Goal: Use online tool/utility: Utilize a website feature to perform a specific function

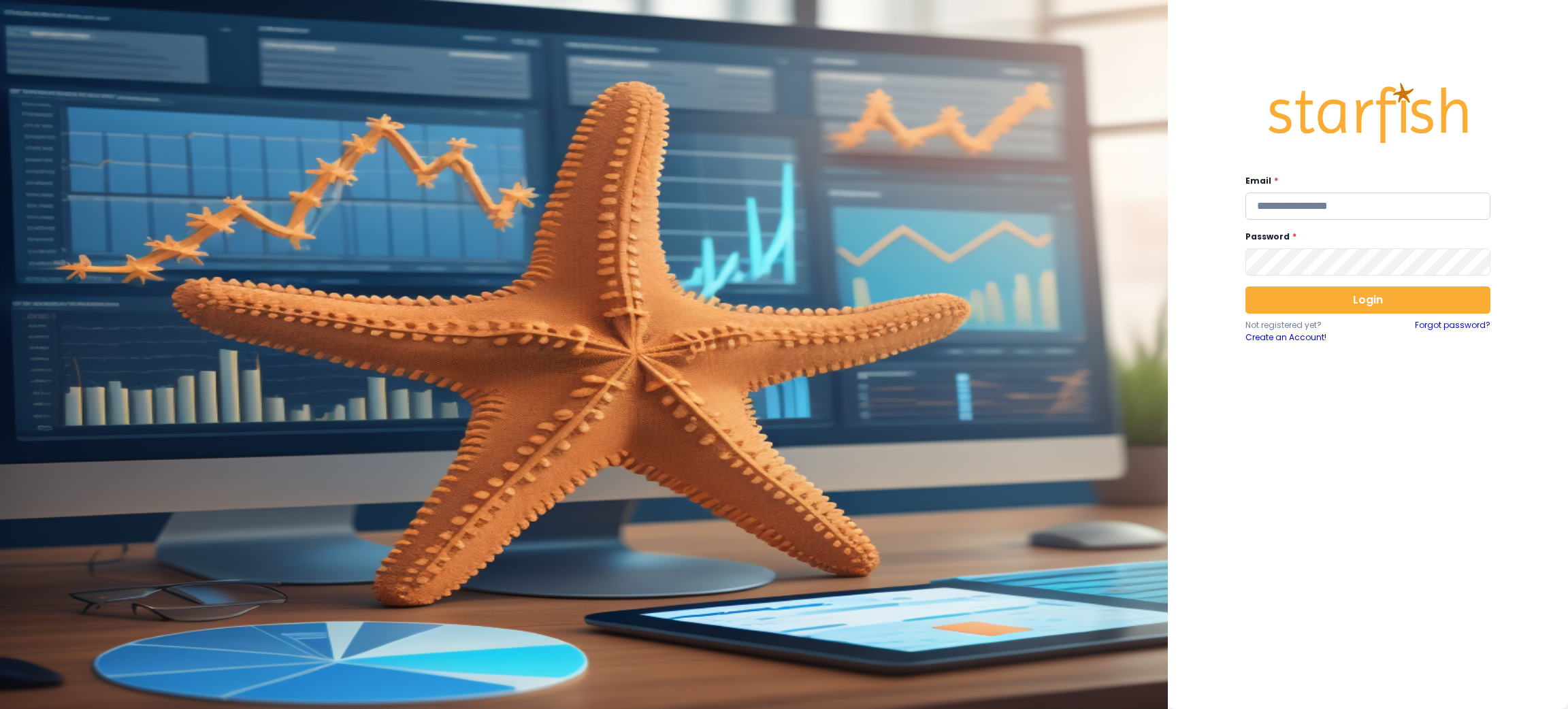
drag, startPoint x: 0, startPoint y: 0, endPoint x: 1260, endPoint y: 210, distance: 1277.4
click at [1260, 210] on input "email" at bounding box center [1368, 206] width 245 height 27
type input "**********"
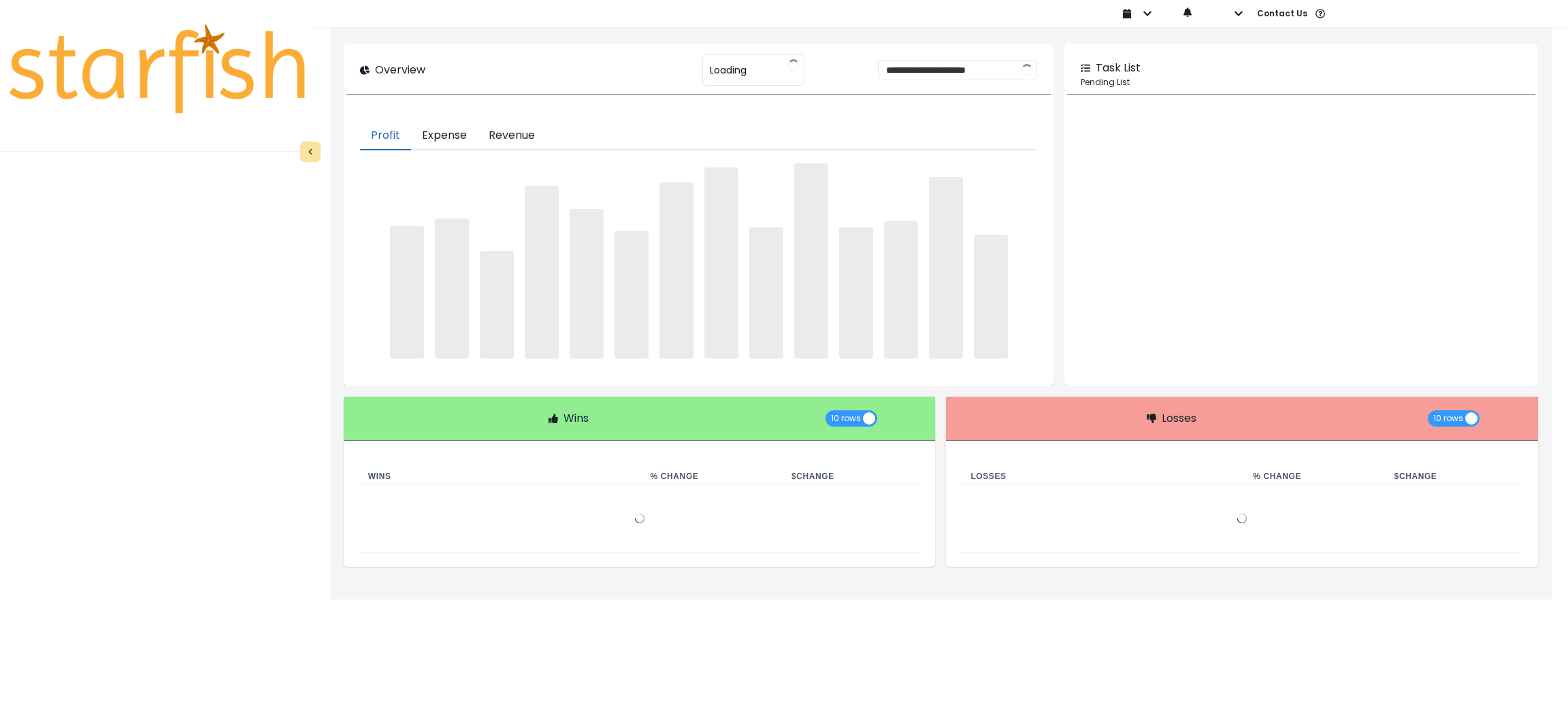
type input "********"
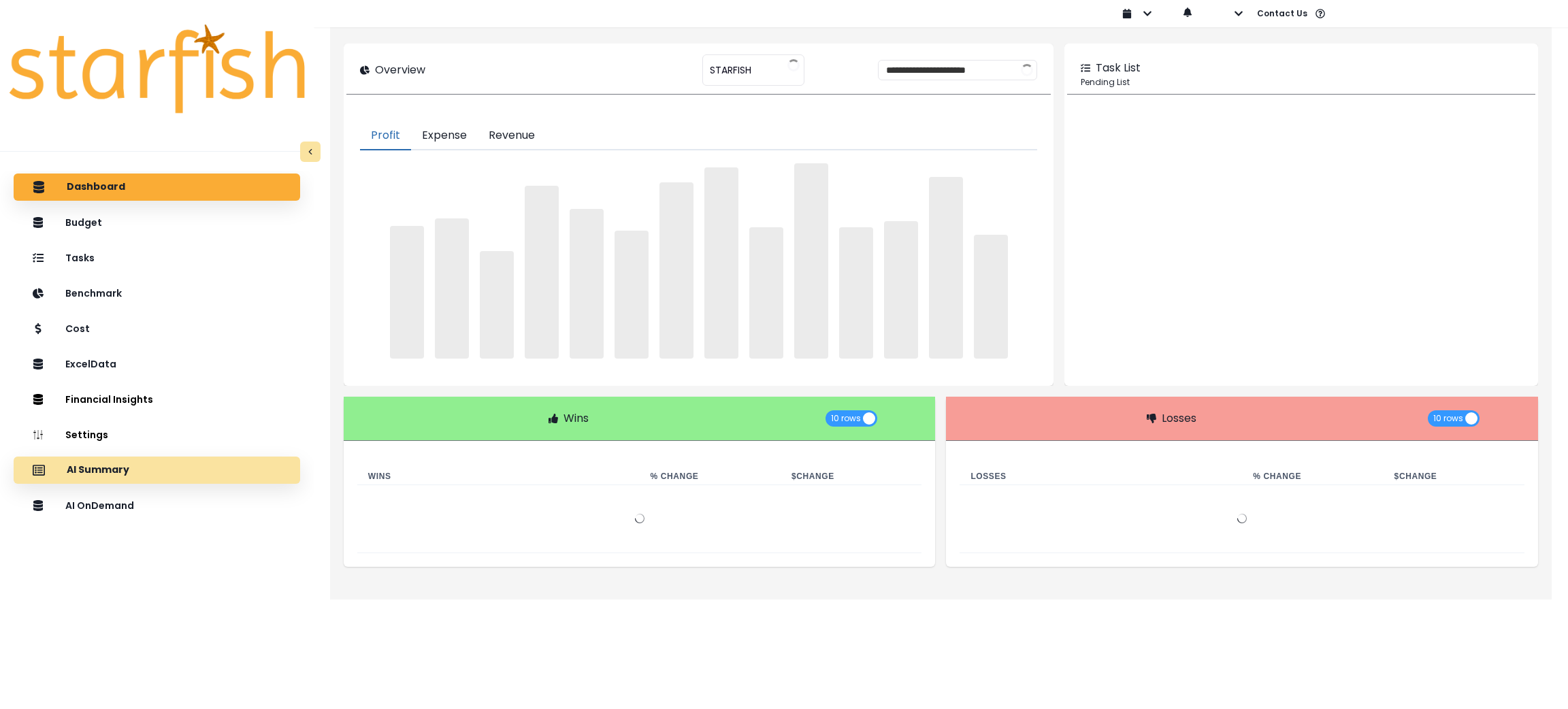
click at [138, 470] on div "AI Summary" at bounding box center [156, 470] width 265 height 29
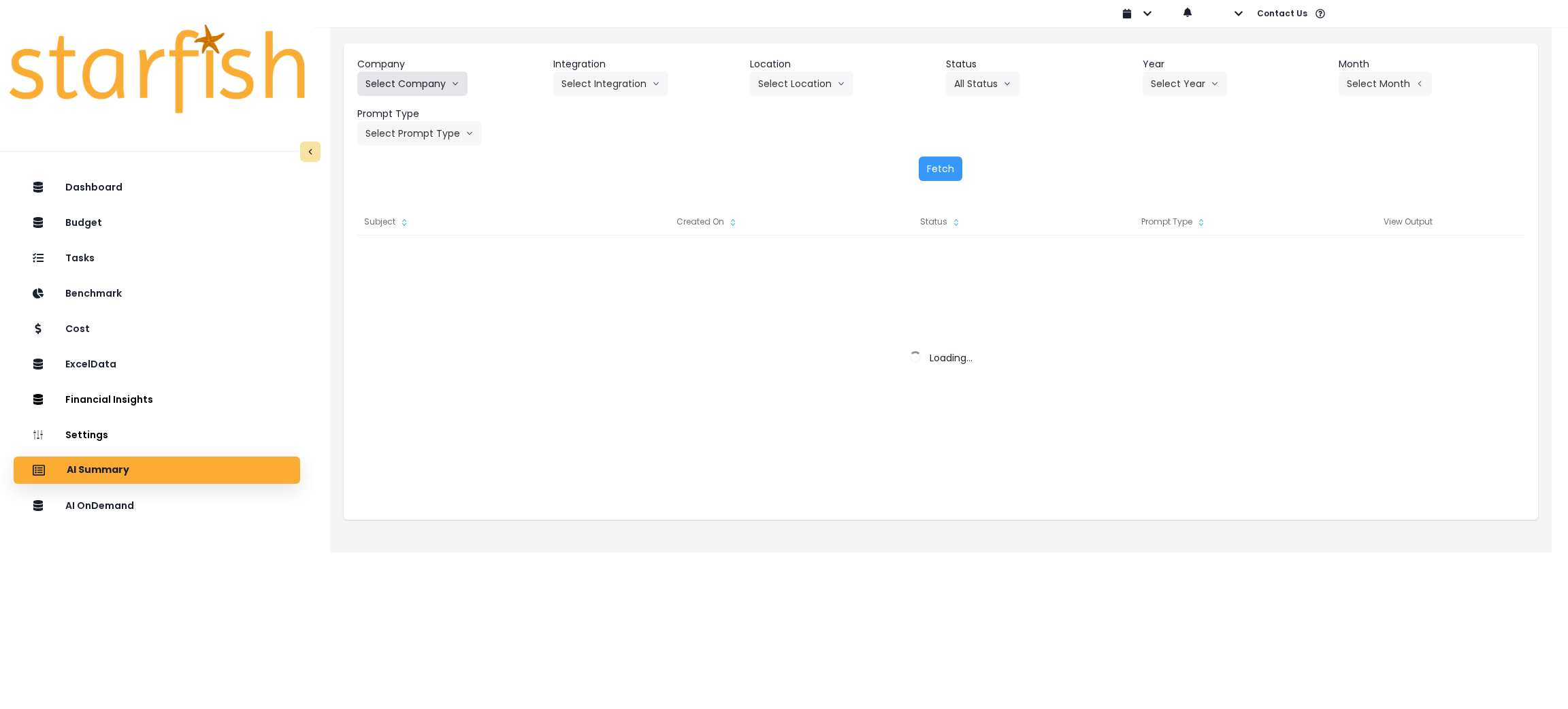
click at [426, 81] on button "Select Company" at bounding box center [413, 83] width 110 height 24
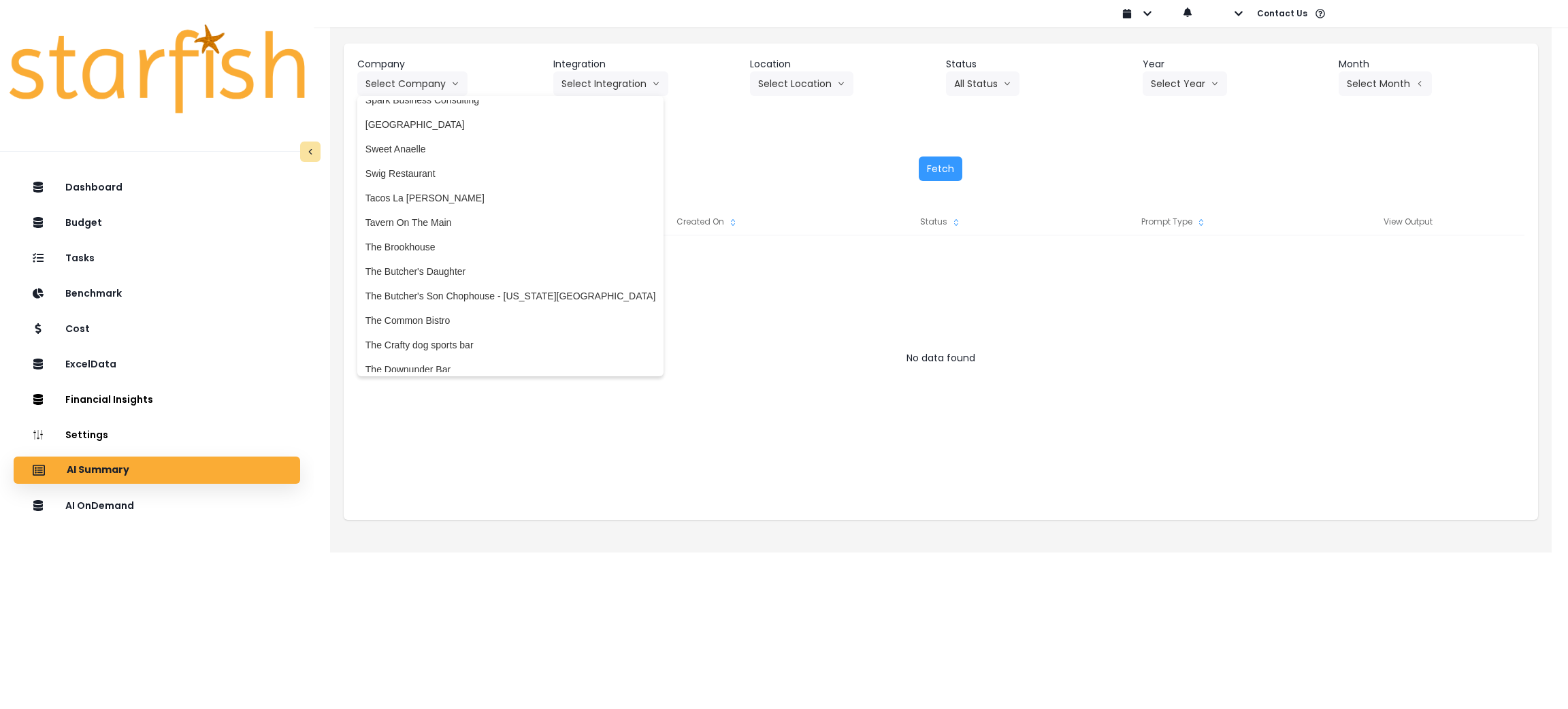
scroll to position [3061, 0]
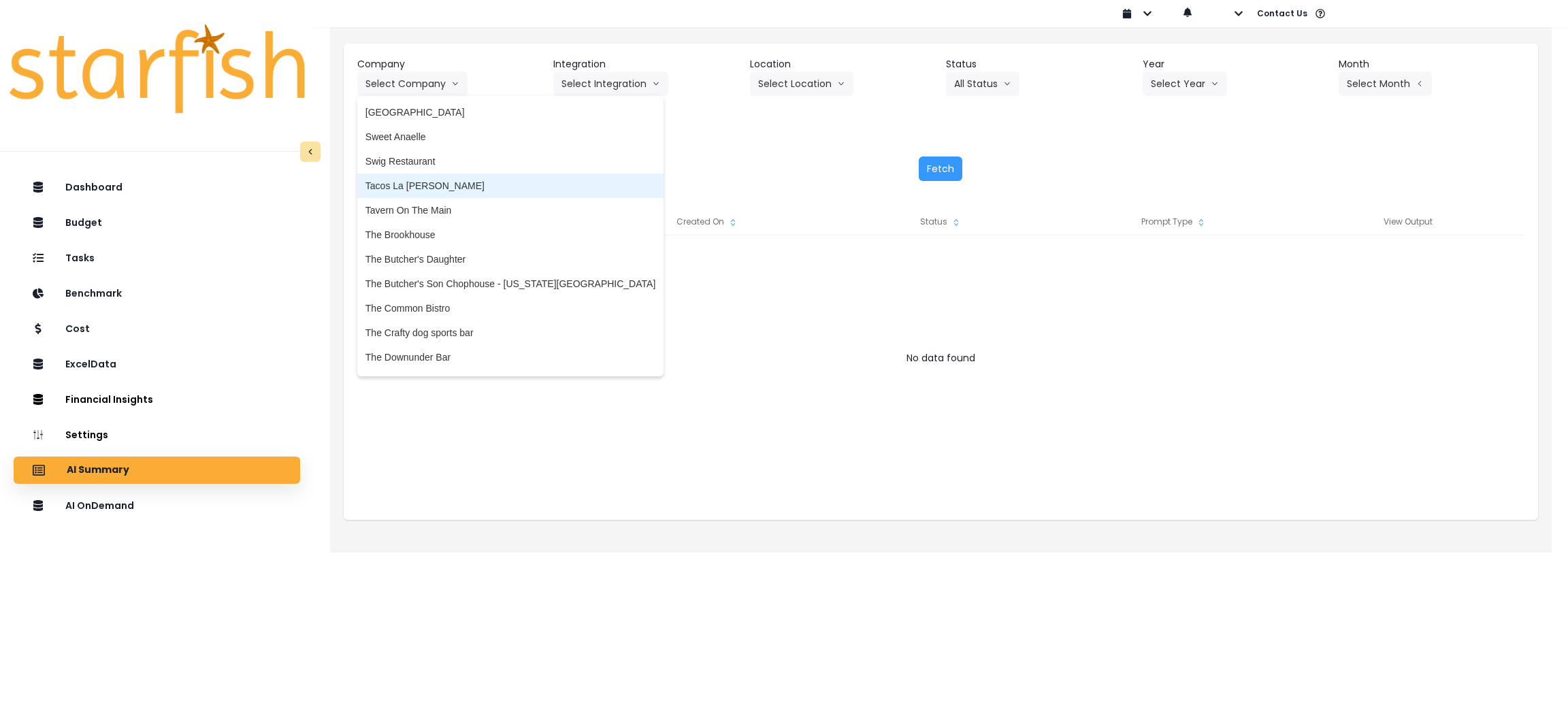
click at [418, 182] on span "Tacos La [PERSON_NAME]" at bounding box center [511, 185] width 290 height 14
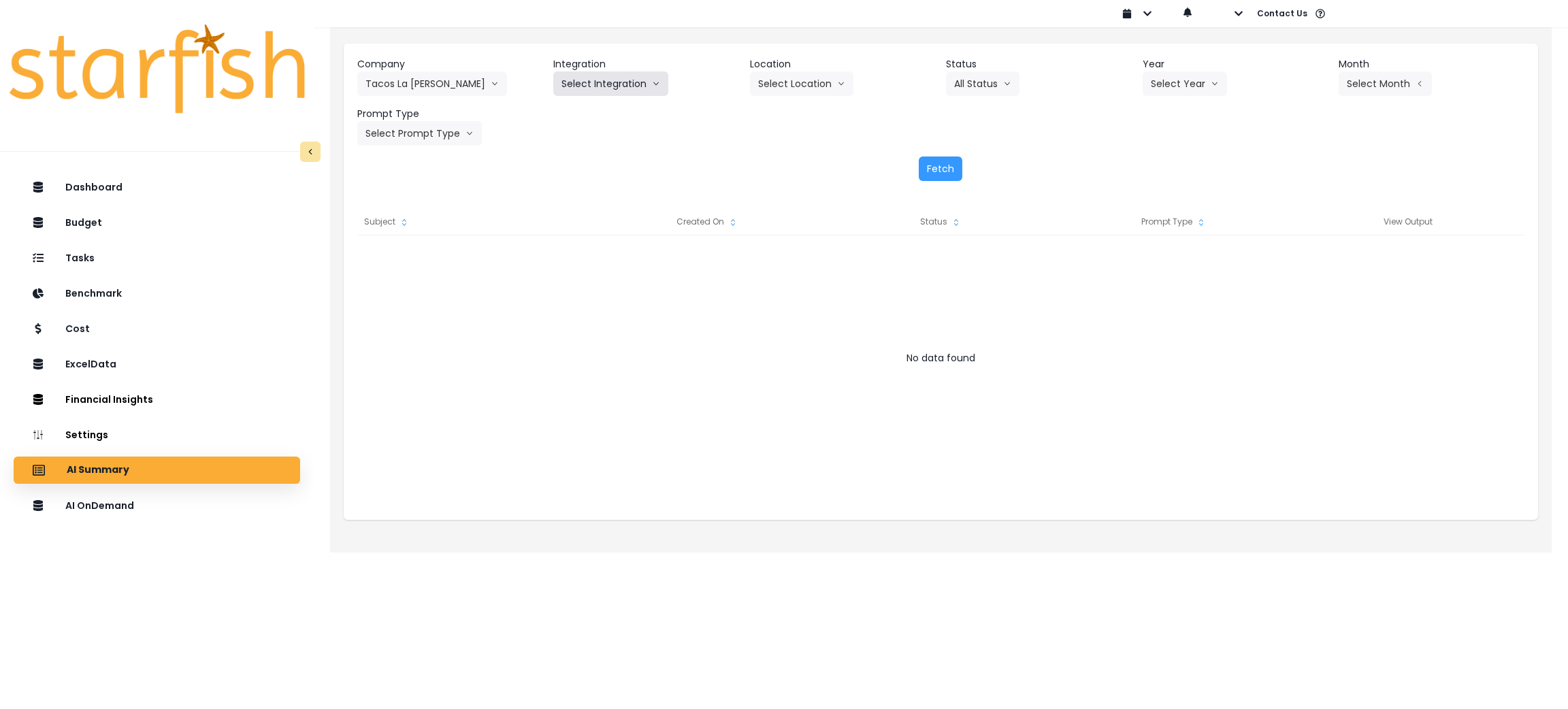
click at [571, 87] on button "Select Integration" at bounding box center [610, 83] width 115 height 24
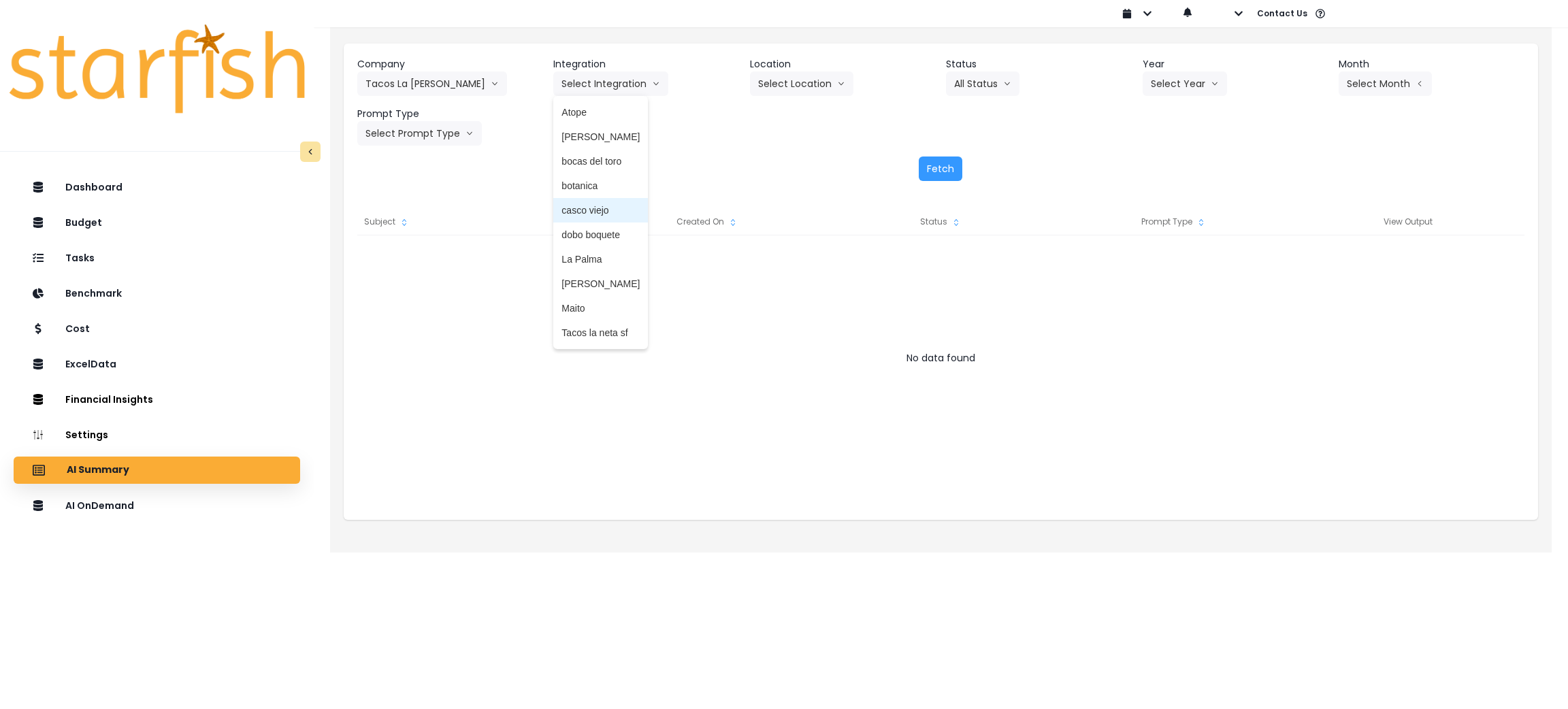
click at [603, 213] on span "casco viejo" at bounding box center [601, 210] width 79 height 14
click at [1134, 80] on div "Company Tacos La Neta 86 Costs Asti Bagel Cafe Balance Grille Bald Ginger Bar B…" at bounding box center [940, 101] width 1167 height 89
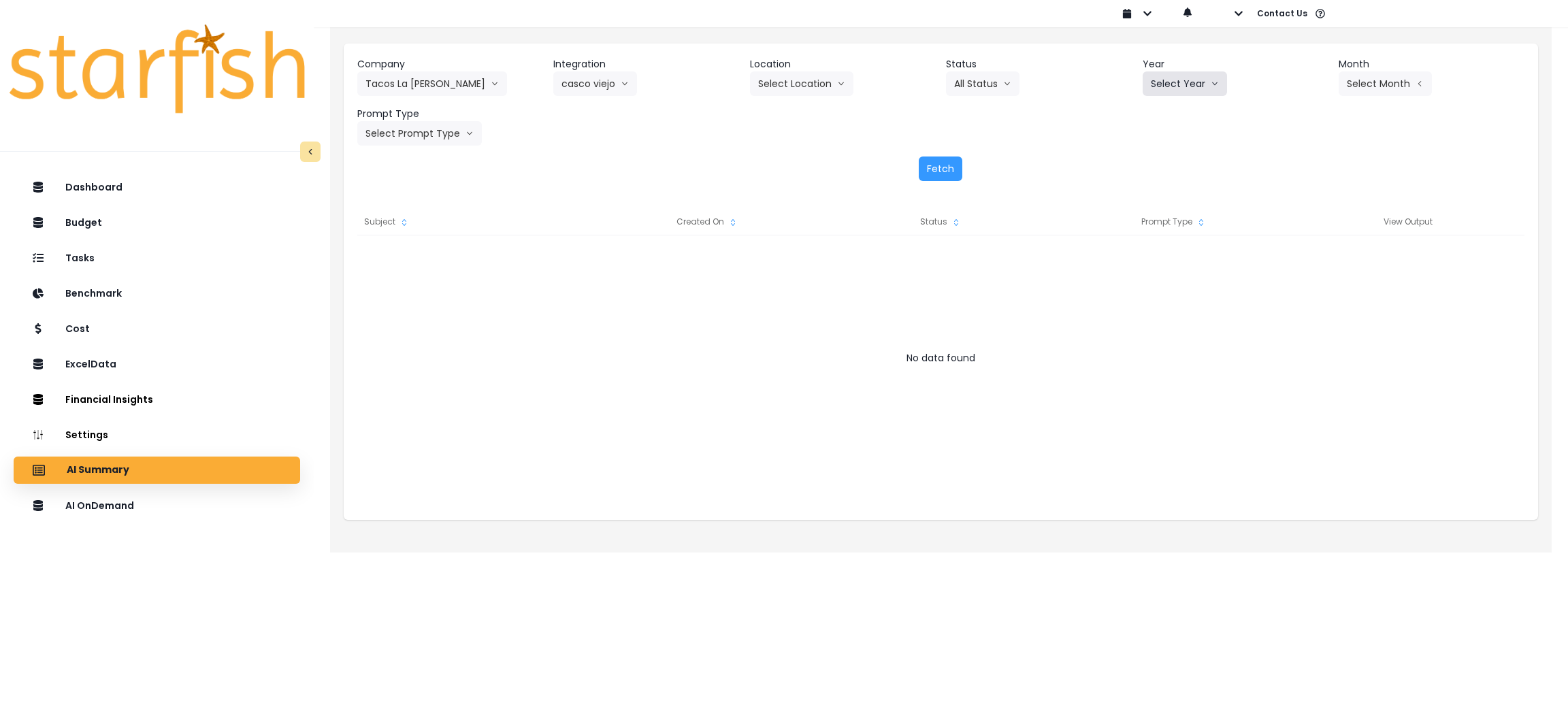
click at [1167, 80] on button "Select Year" at bounding box center [1184, 83] width 84 height 24
click at [1167, 151] on li "2025" at bounding box center [1161, 161] width 37 height 24
click at [1394, 76] on button "Select Month" at bounding box center [1386, 83] width 94 height 24
click at [1304, 259] on span "Aug" at bounding box center [1317, 259] width 26 height 14
click at [403, 132] on button "Select Prompt Type" at bounding box center [419, 133] width 124 height 24
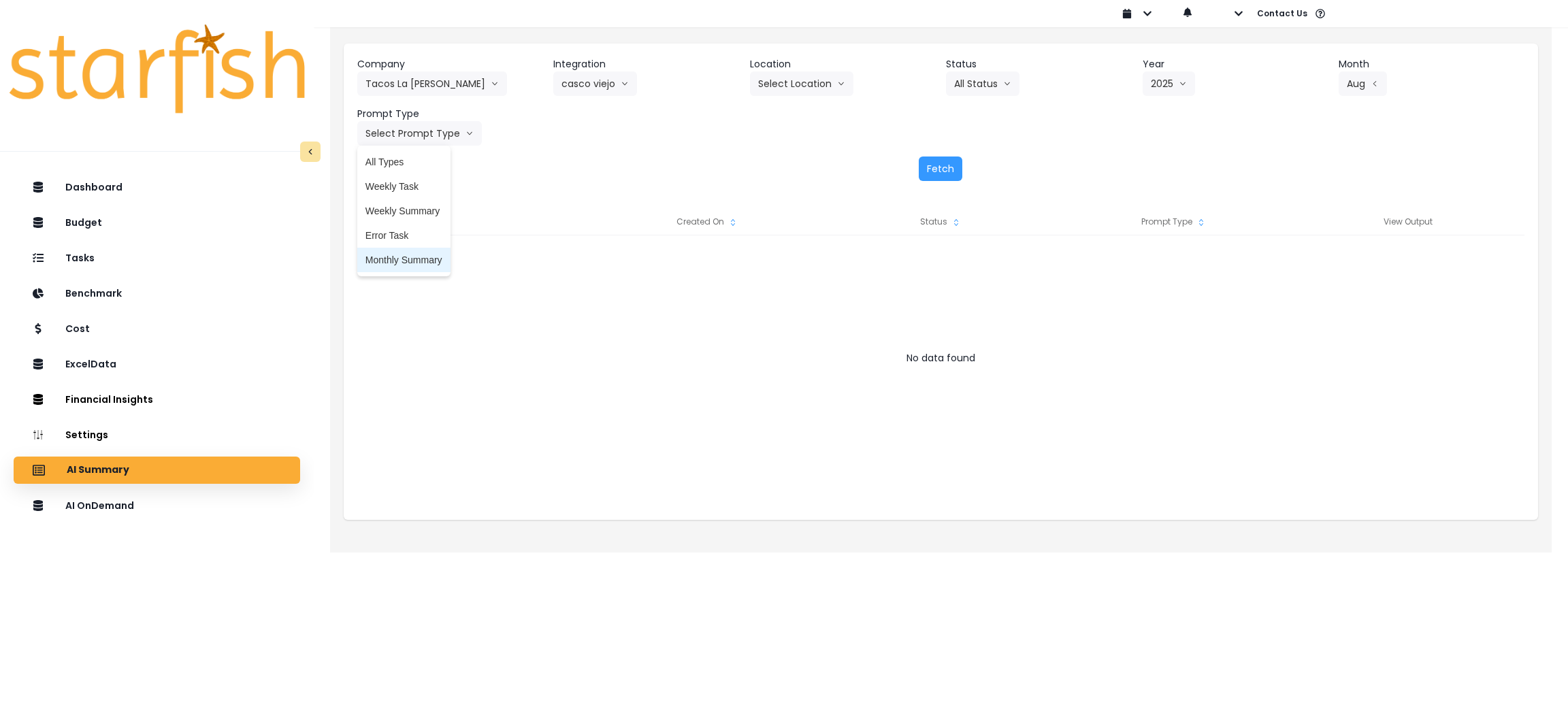
click at [419, 253] on span "Monthly Summary" at bounding box center [404, 260] width 77 height 14
click at [922, 156] on button "Fetch" at bounding box center [940, 168] width 44 height 24
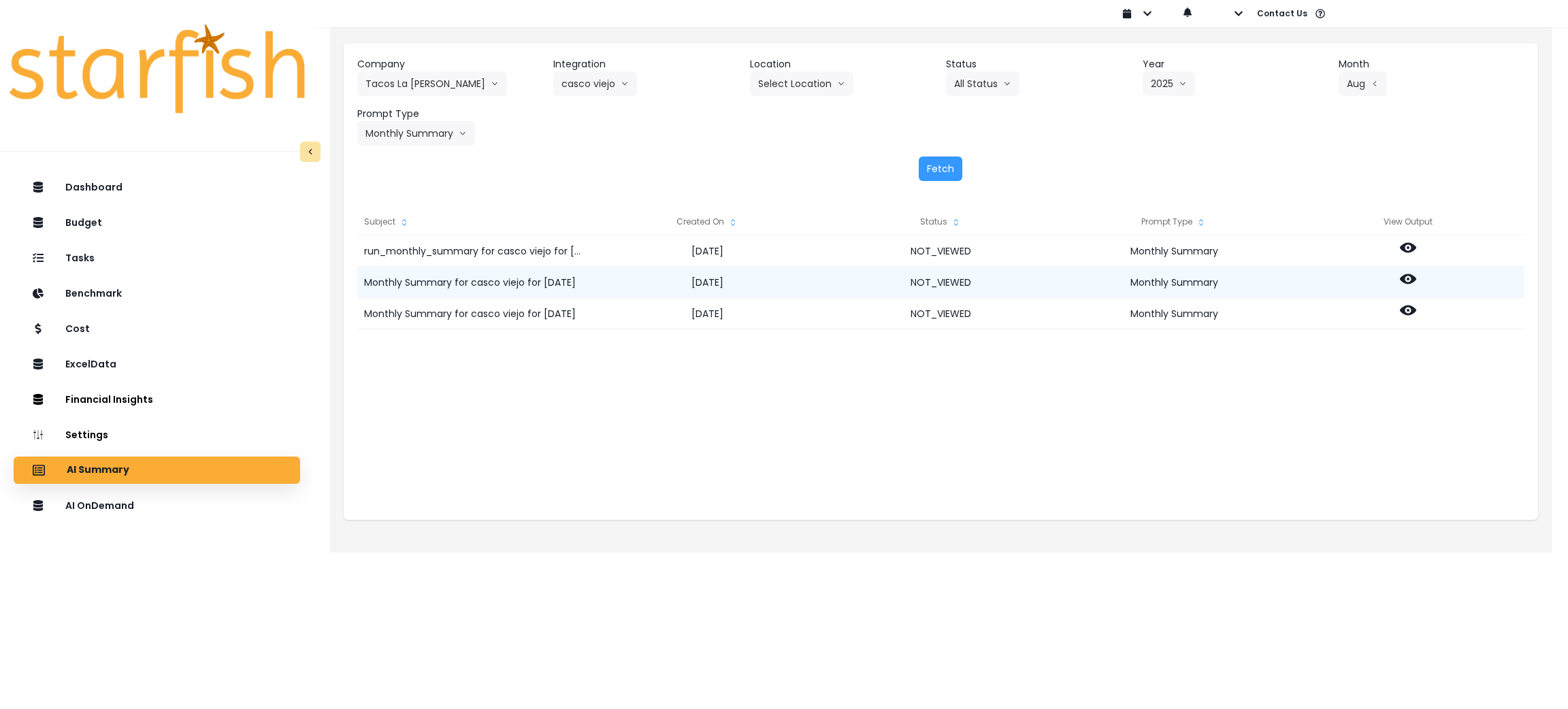
click at [1406, 281] on icon at bounding box center [1407, 278] width 16 height 16
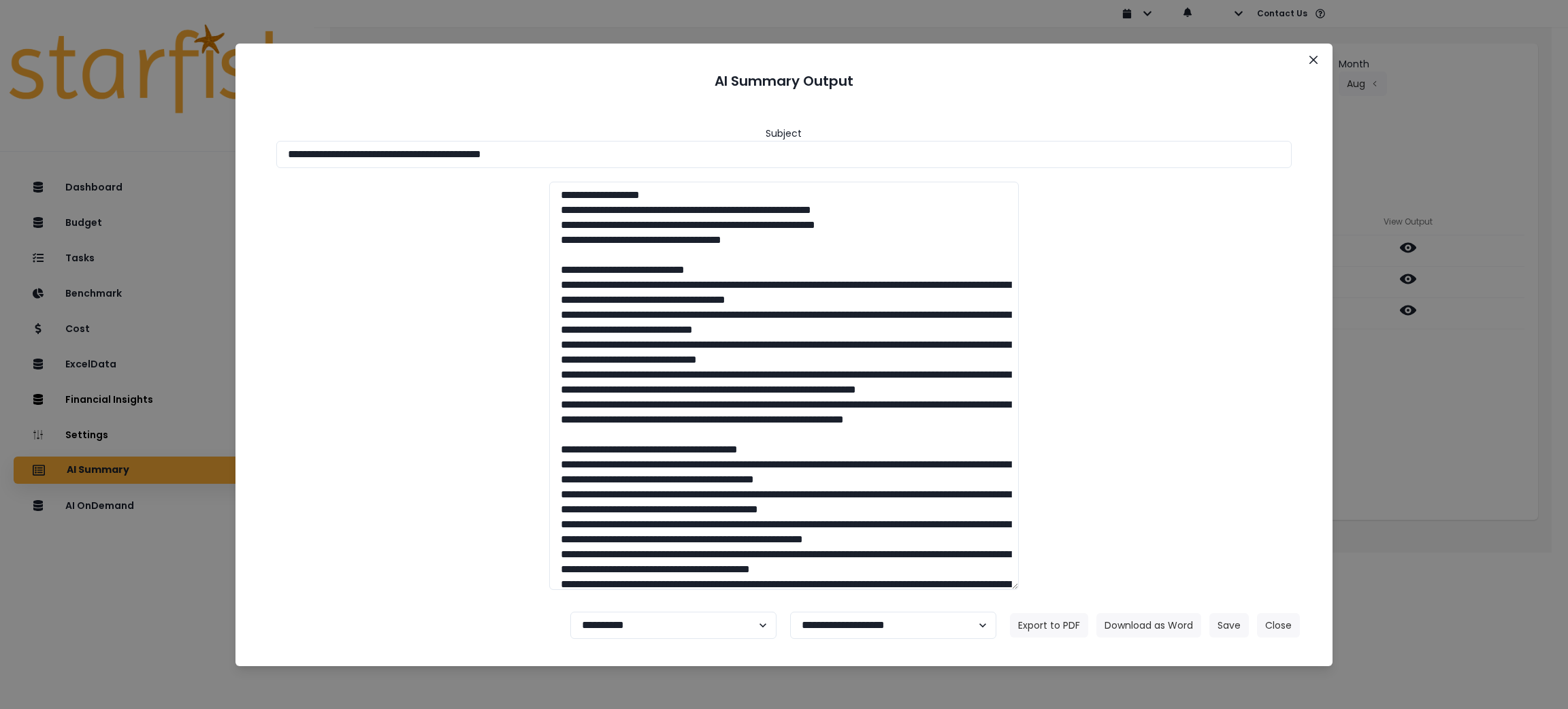
drag, startPoint x: 574, startPoint y: 153, endPoint x: 146, endPoint y: 167, distance: 428.2
click at [71, 147] on div "**********" at bounding box center [784, 354] width 1568 height 709
click at [1142, 630] on button "Download as Word" at bounding box center [1149, 625] width 105 height 24
click at [1526, 414] on div "**********" at bounding box center [784, 354] width 1568 height 709
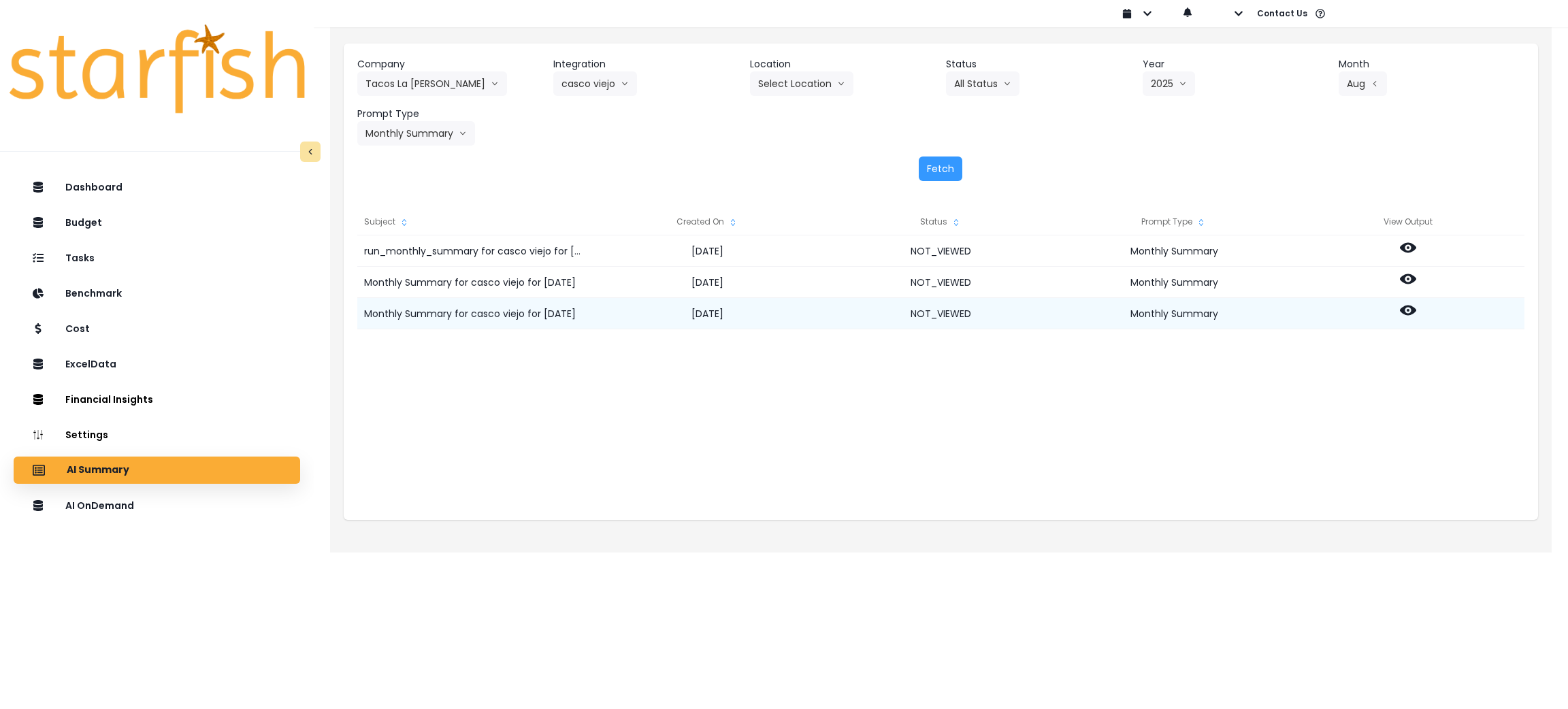
click at [1406, 309] on icon at bounding box center [1407, 310] width 16 height 16
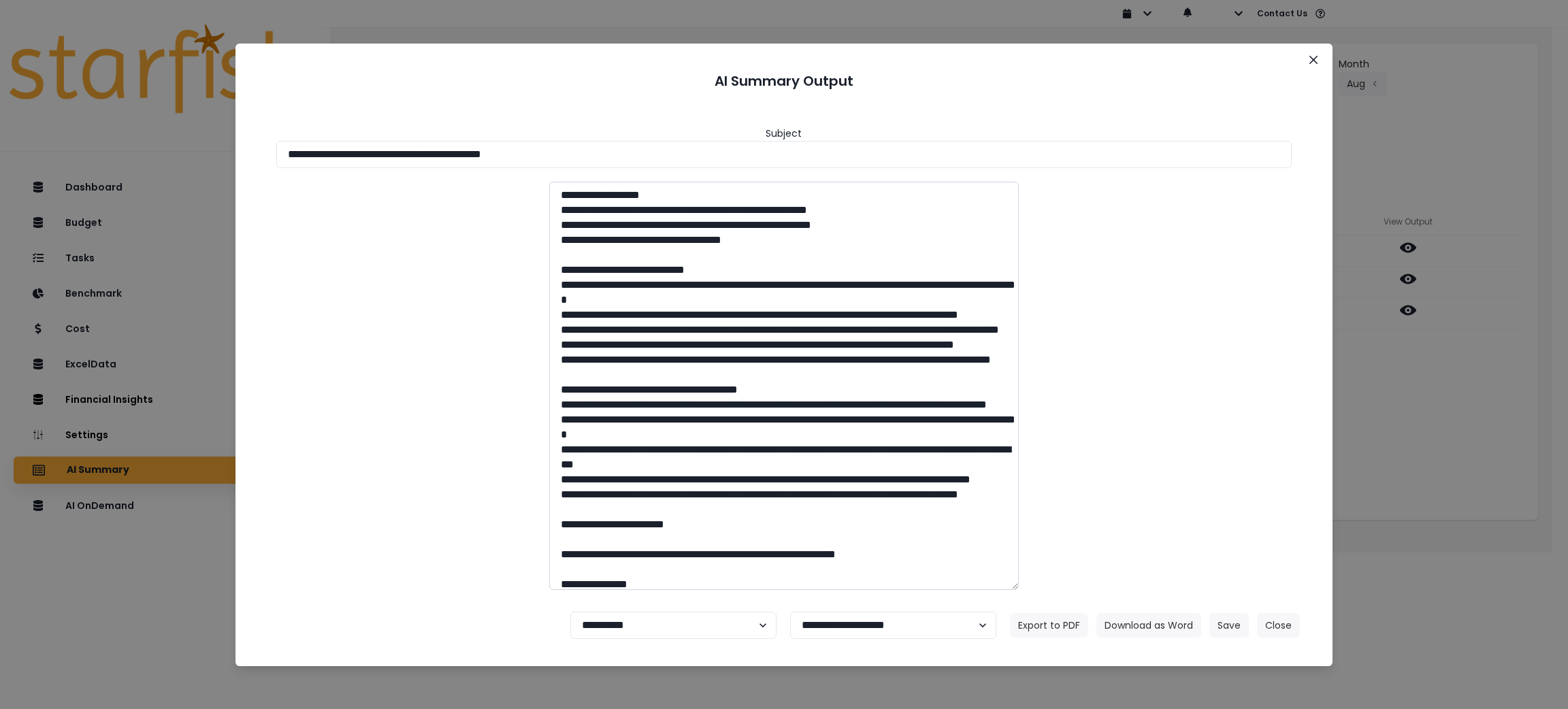
drag, startPoint x: 598, startPoint y: 149, endPoint x: 687, endPoint y: 326, distance: 198.1
click at [54, 113] on div "**********" at bounding box center [784, 354] width 1568 height 709
click at [1130, 619] on button "Download as Word" at bounding box center [1149, 625] width 105 height 24
click at [1289, 628] on button "Close" at bounding box center [1278, 625] width 43 height 24
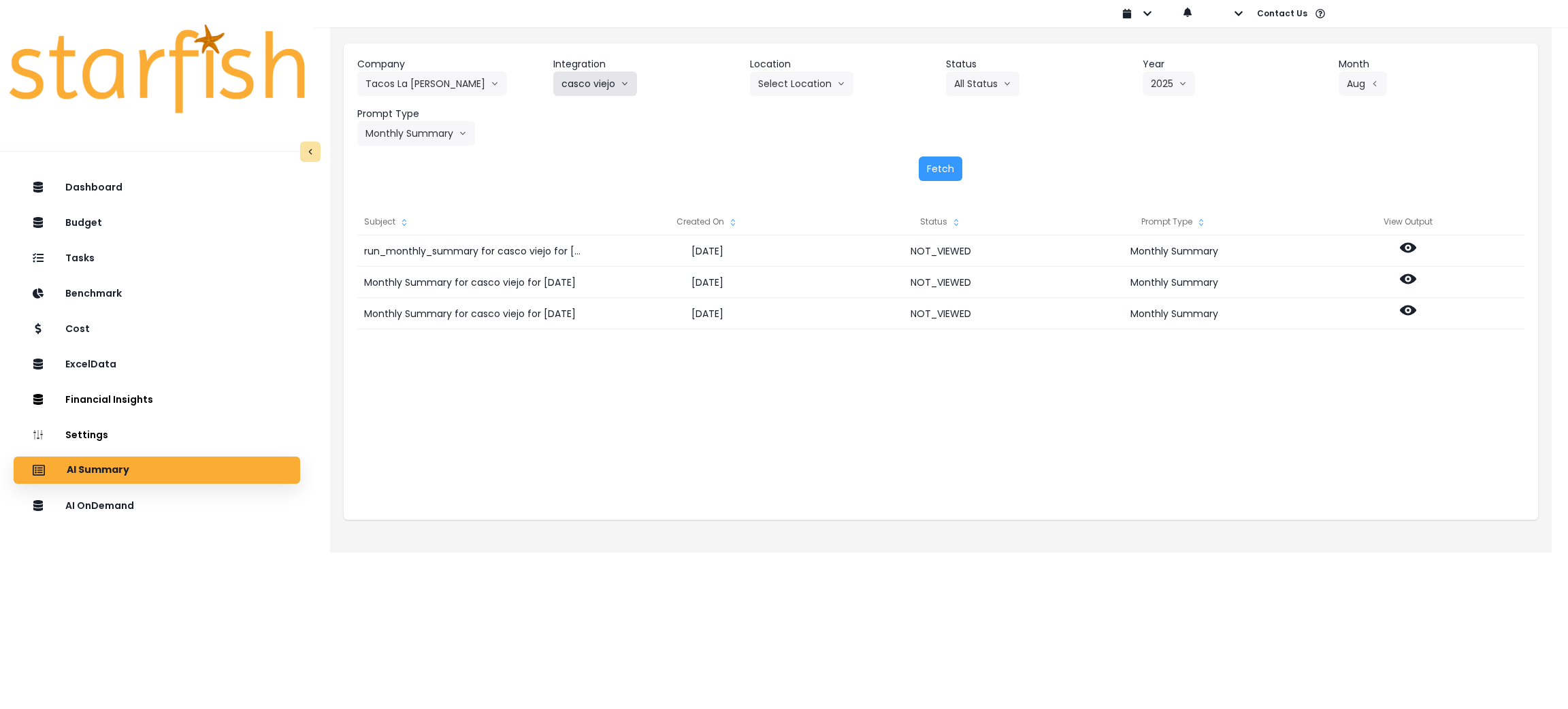
click at [608, 89] on button "casco viejo" at bounding box center [594, 83] width 83 height 24
click at [593, 285] on span "[PERSON_NAME]" at bounding box center [601, 283] width 79 height 14
click at [827, 83] on button "Select Location" at bounding box center [802, 83] width 104 height 24
click at [1158, 89] on button "Select Year" at bounding box center [1184, 83] width 84 height 24
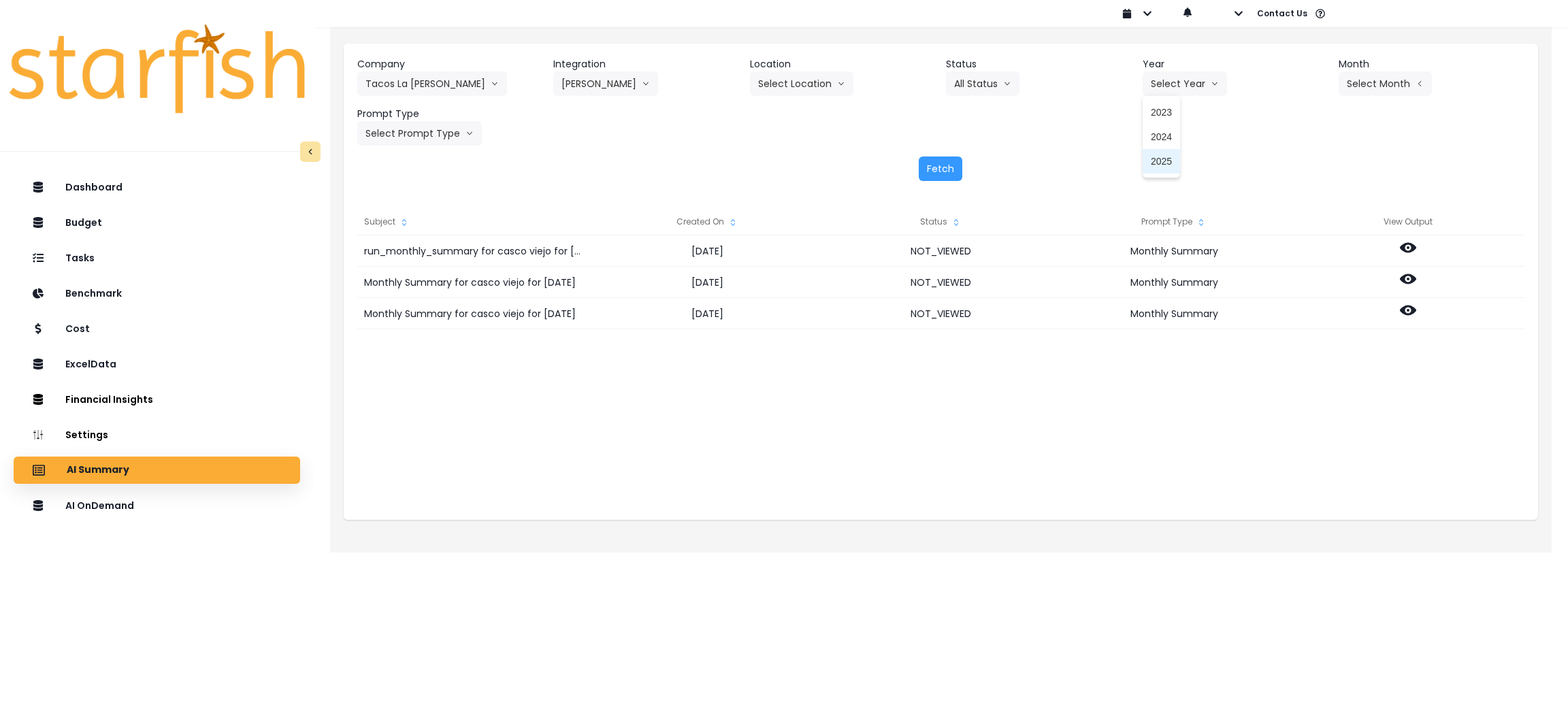
click at [1160, 165] on span "2025" at bounding box center [1161, 161] width 22 height 14
click at [1349, 88] on button "Select Month" at bounding box center [1386, 83] width 94 height 24
click at [1307, 261] on span "Aug" at bounding box center [1317, 259] width 26 height 14
click at [370, 137] on button "Select Prompt Type" at bounding box center [419, 133] width 124 height 24
click at [401, 261] on span "Monthly Summary" at bounding box center [404, 260] width 77 height 14
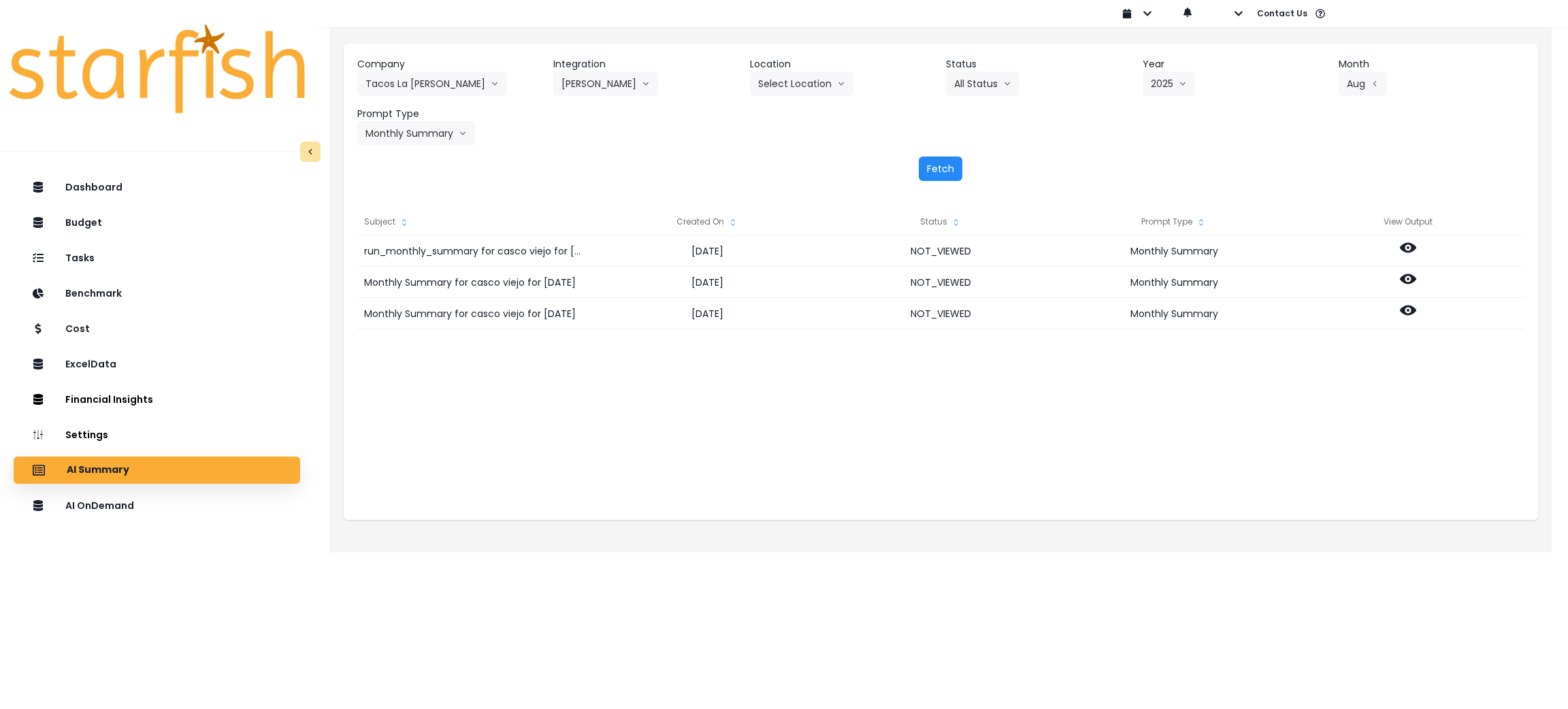
click at [944, 168] on button "Fetch" at bounding box center [940, 168] width 44 height 24
click at [733, 224] on icon "sort" at bounding box center [733, 222] width 4 height 7
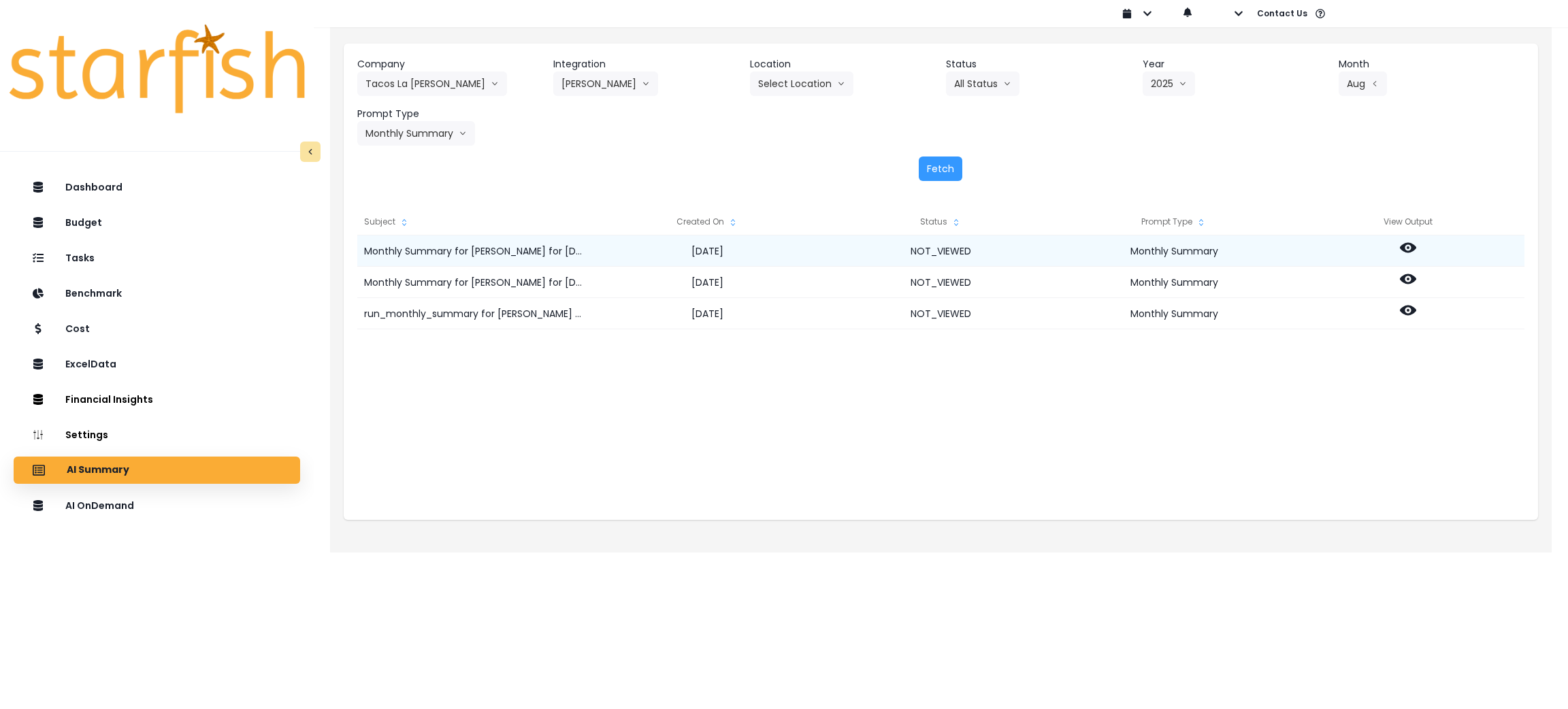
click at [1405, 247] on icon at bounding box center [1407, 247] width 16 height 16
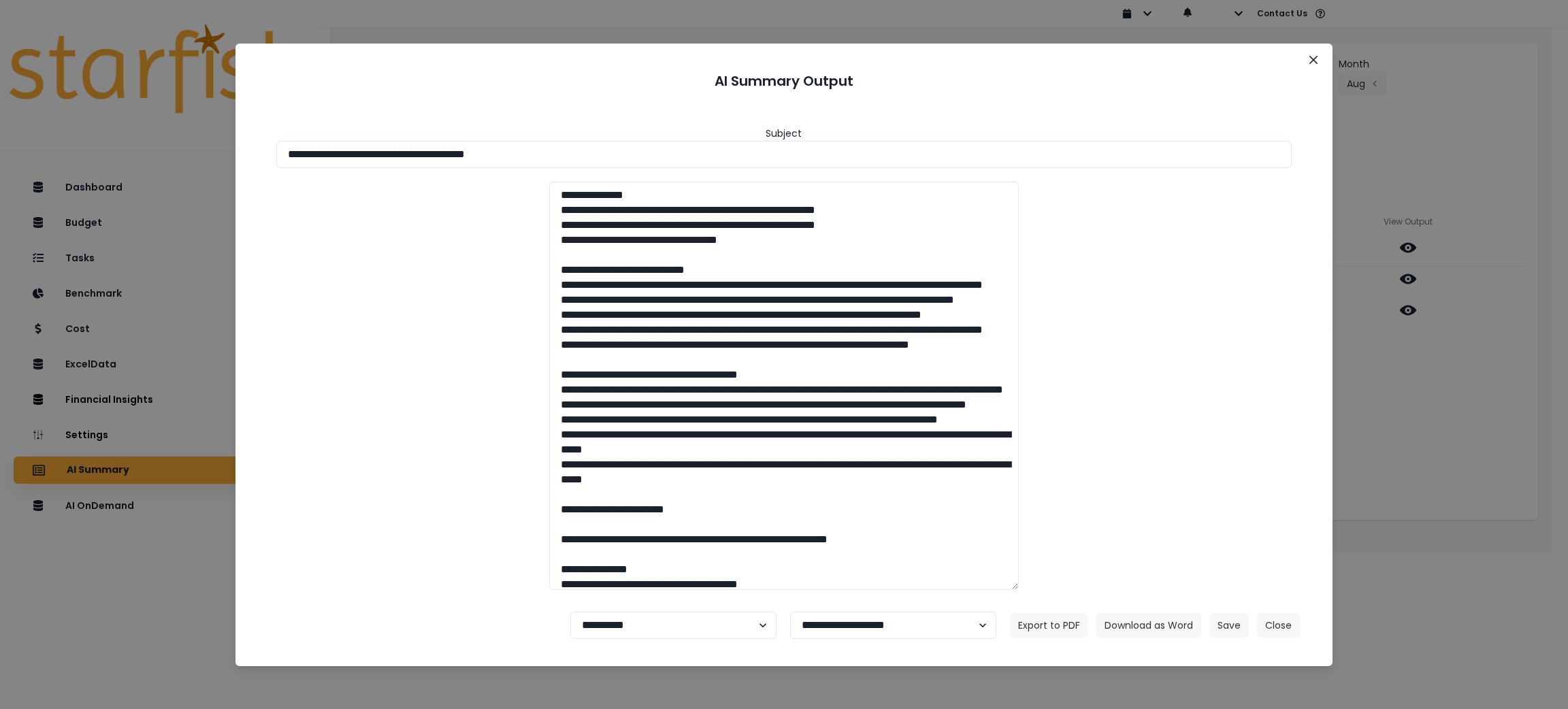
drag, startPoint x: 573, startPoint y: 146, endPoint x: 186, endPoint y: 138, distance: 387.1
click at [186, 138] on div "**********" at bounding box center [784, 354] width 1568 height 709
click at [1179, 625] on button "Download as Word" at bounding box center [1149, 625] width 105 height 24
click at [1287, 628] on button "Close" at bounding box center [1278, 625] width 43 height 24
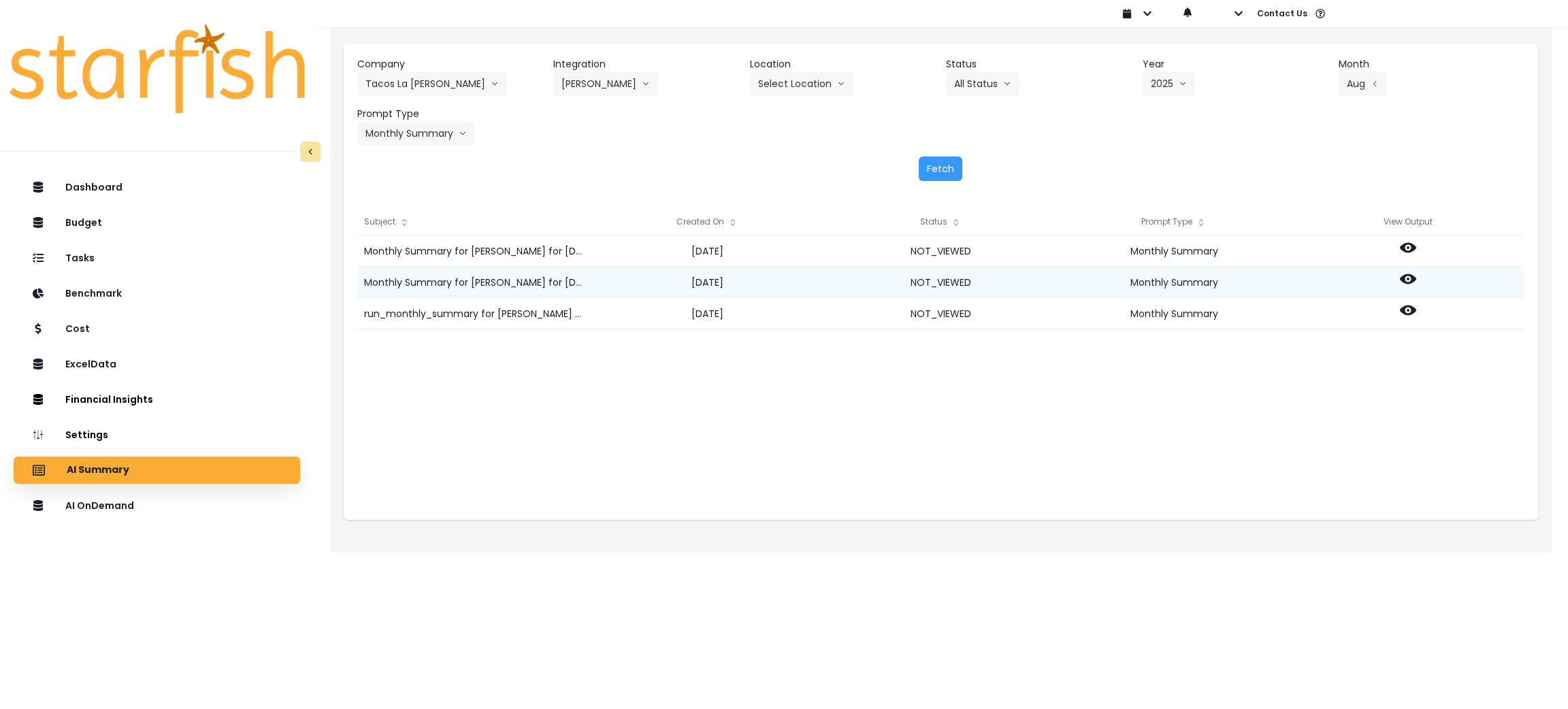
click at [1406, 280] on circle at bounding box center [1407, 279] width 3 height 3
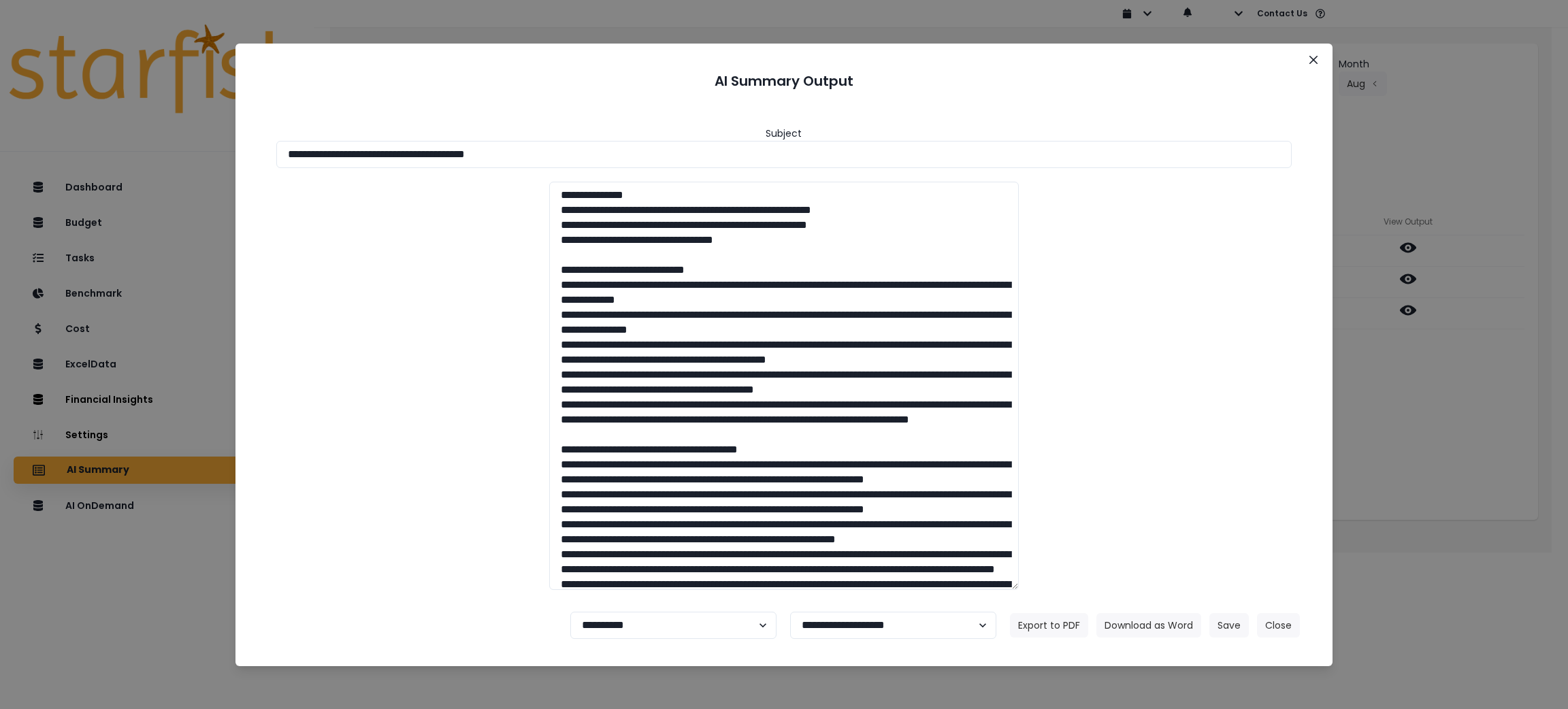
drag, startPoint x: 616, startPoint y: 149, endPoint x: 80, endPoint y: 131, distance: 536.3
click at [80, 131] on div "**********" at bounding box center [784, 354] width 1568 height 709
click at [1125, 618] on button "Download as Word" at bounding box center [1149, 625] width 105 height 24
click at [1285, 629] on button "Close" at bounding box center [1278, 625] width 43 height 24
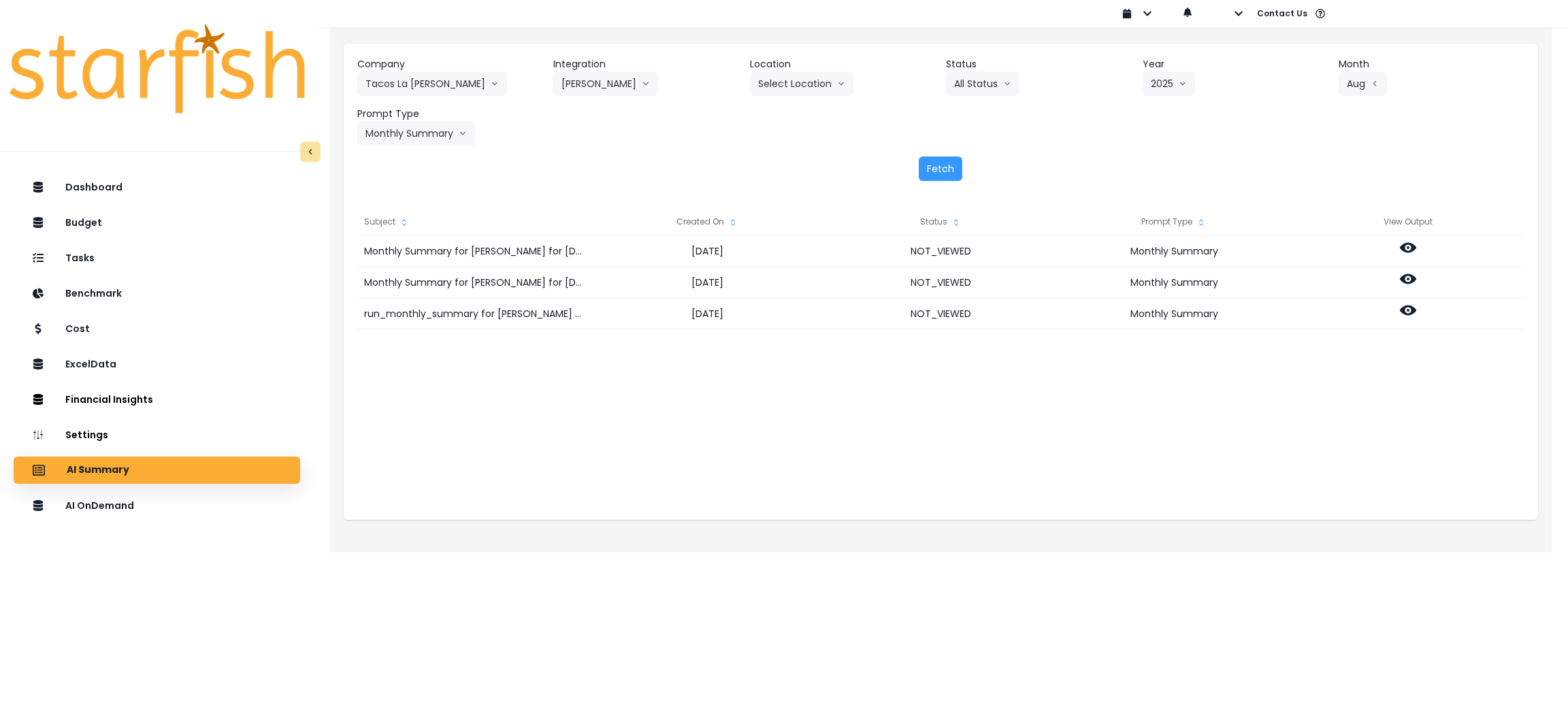
click at [597, 68] on header "Integration" at bounding box center [646, 64] width 186 height 14
click at [595, 81] on button "[PERSON_NAME]" at bounding box center [605, 83] width 105 height 24
click at [598, 106] on span "Atope" at bounding box center [601, 112] width 79 height 14
click at [1154, 76] on button "Select Year" at bounding box center [1184, 83] width 84 height 24
click at [1173, 166] on li "2025" at bounding box center [1161, 161] width 37 height 24
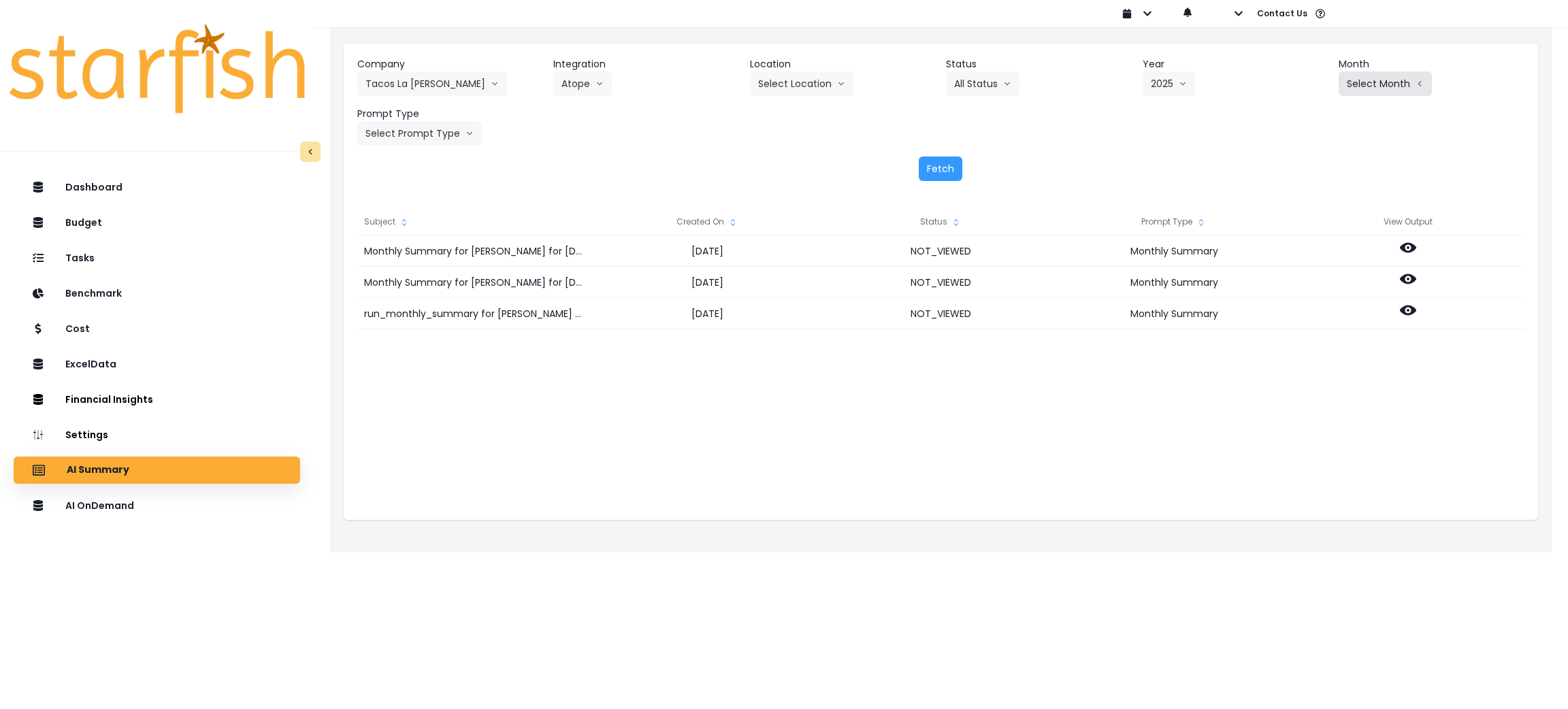
click at [1367, 83] on button "Select Month" at bounding box center [1386, 83] width 94 height 24
click at [1310, 248] on li "Aug" at bounding box center [1318, 259] width 43 height 24
click at [424, 134] on button "Select Prompt Type" at bounding box center [419, 133] width 124 height 24
click at [403, 263] on span "Monthly Summary" at bounding box center [404, 260] width 77 height 14
click at [937, 173] on button "Fetch" at bounding box center [940, 168] width 44 height 24
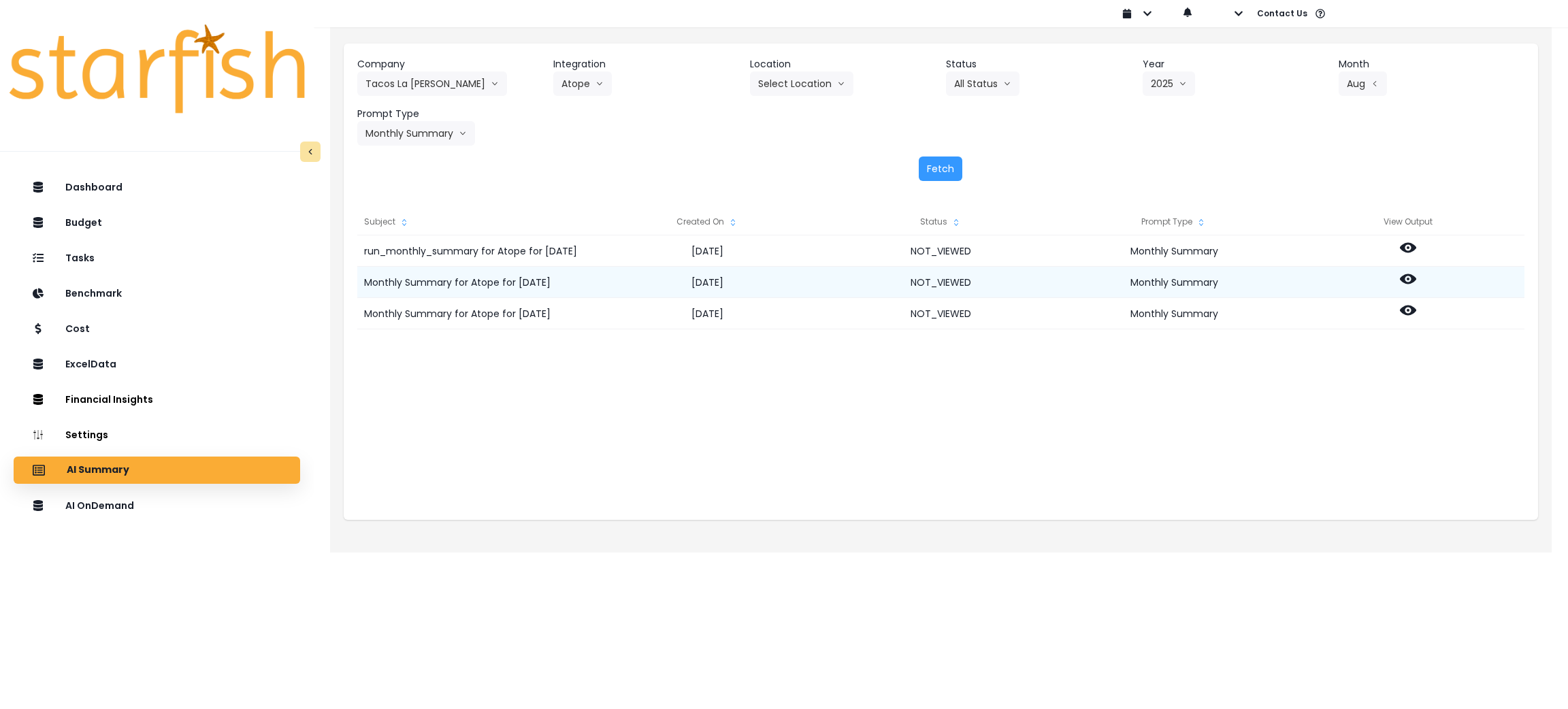
click at [1406, 279] on circle at bounding box center [1407, 279] width 3 height 3
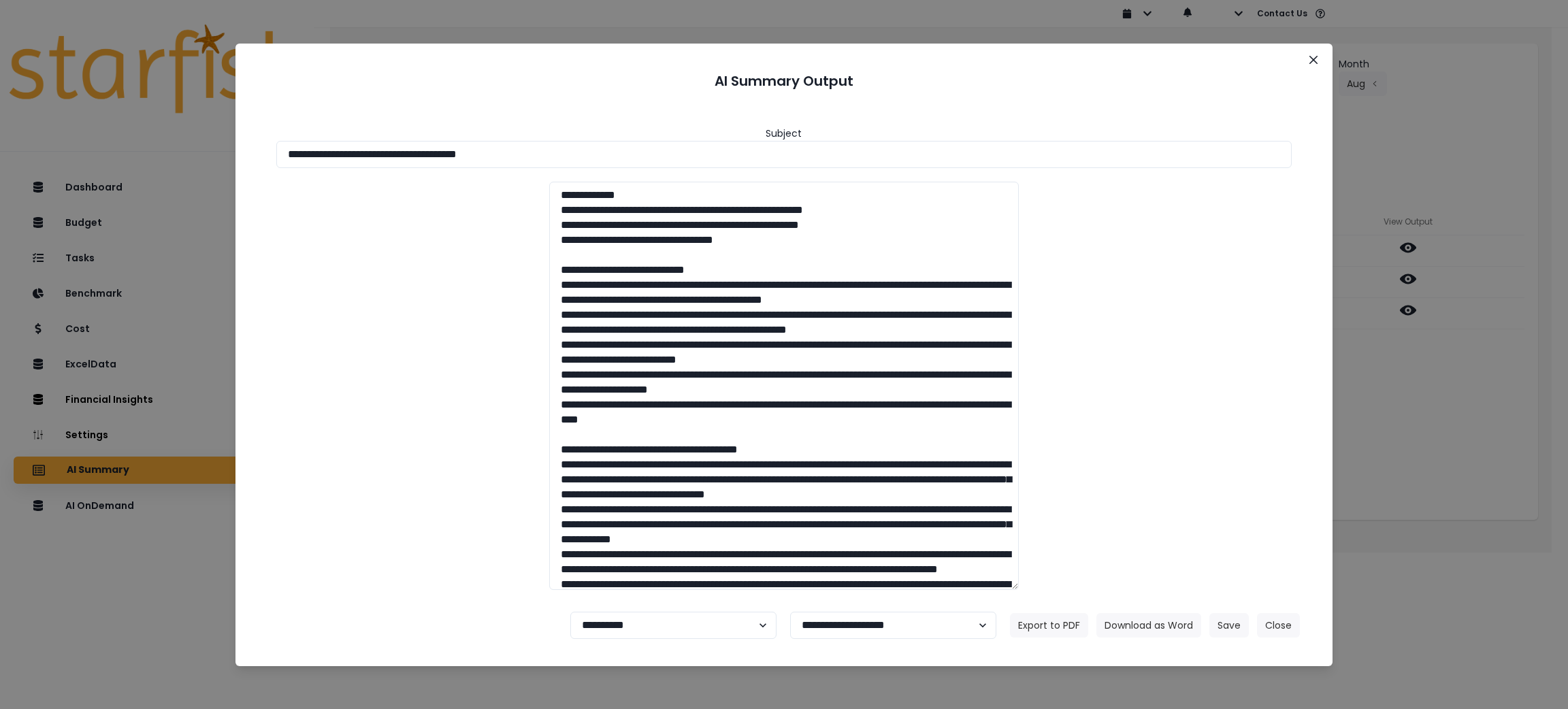
drag, startPoint x: 644, startPoint y: 149, endPoint x: 115, endPoint y: 145, distance: 529.0
click at [115, 145] on div "**********" at bounding box center [784, 354] width 1568 height 709
click at [1137, 626] on button "Download as Word" at bounding box center [1149, 625] width 105 height 24
click at [1242, 308] on div at bounding box center [784, 385] width 1043 height 408
click at [1314, 56] on icon "Close" at bounding box center [1313, 60] width 8 height 8
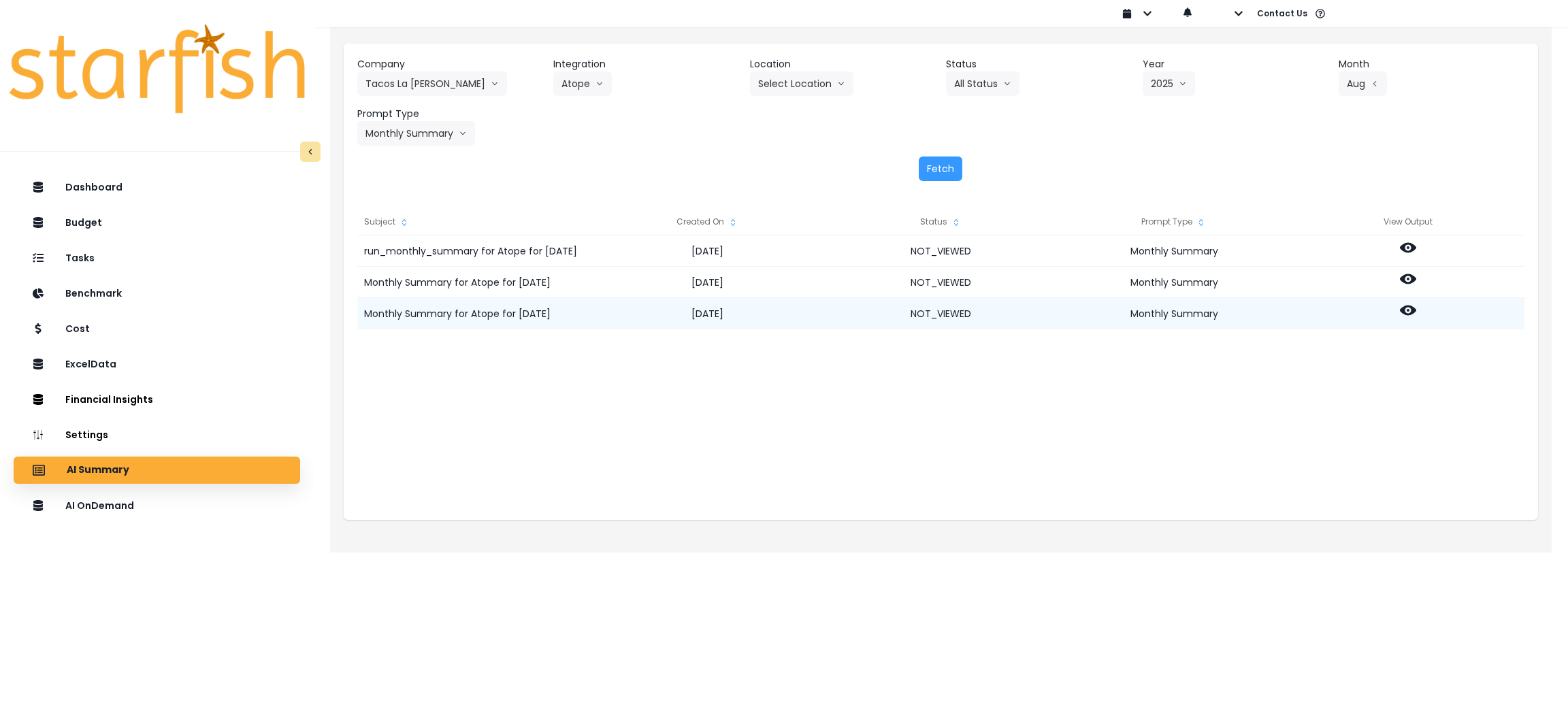
click at [1407, 310] on circle at bounding box center [1407, 310] width 3 height 3
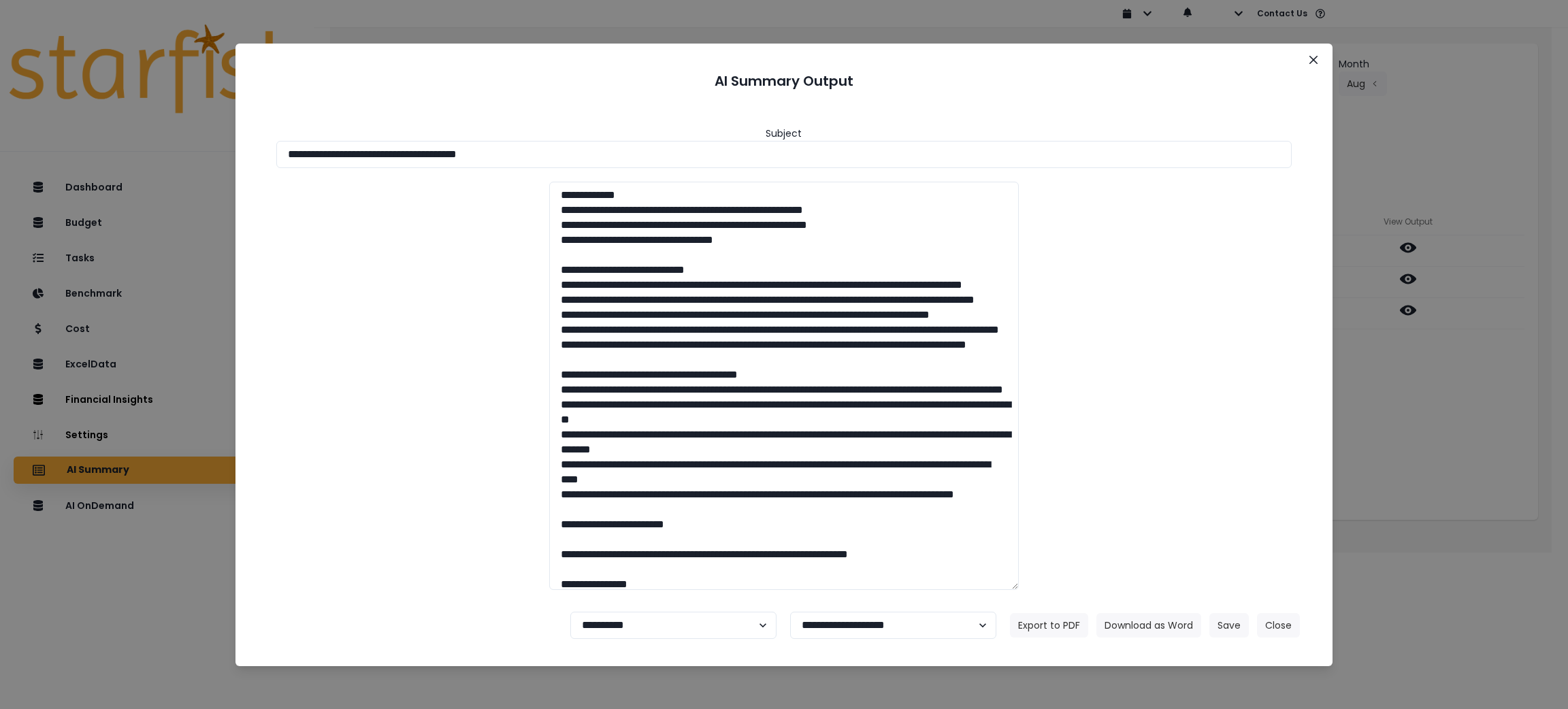
drag, startPoint x: 746, startPoint y: 151, endPoint x: 0, endPoint y: 137, distance: 746.1
click at [0, 137] on div "**********" at bounding box center [784, 354] width 1568 height 709
click at [1122, 626] on button "Download as Word" at bounding box center [1149, 625] width 105 height 24
click at [1271, 628] on button "Close" at bounding box center [1278, 625] width 43 height 24
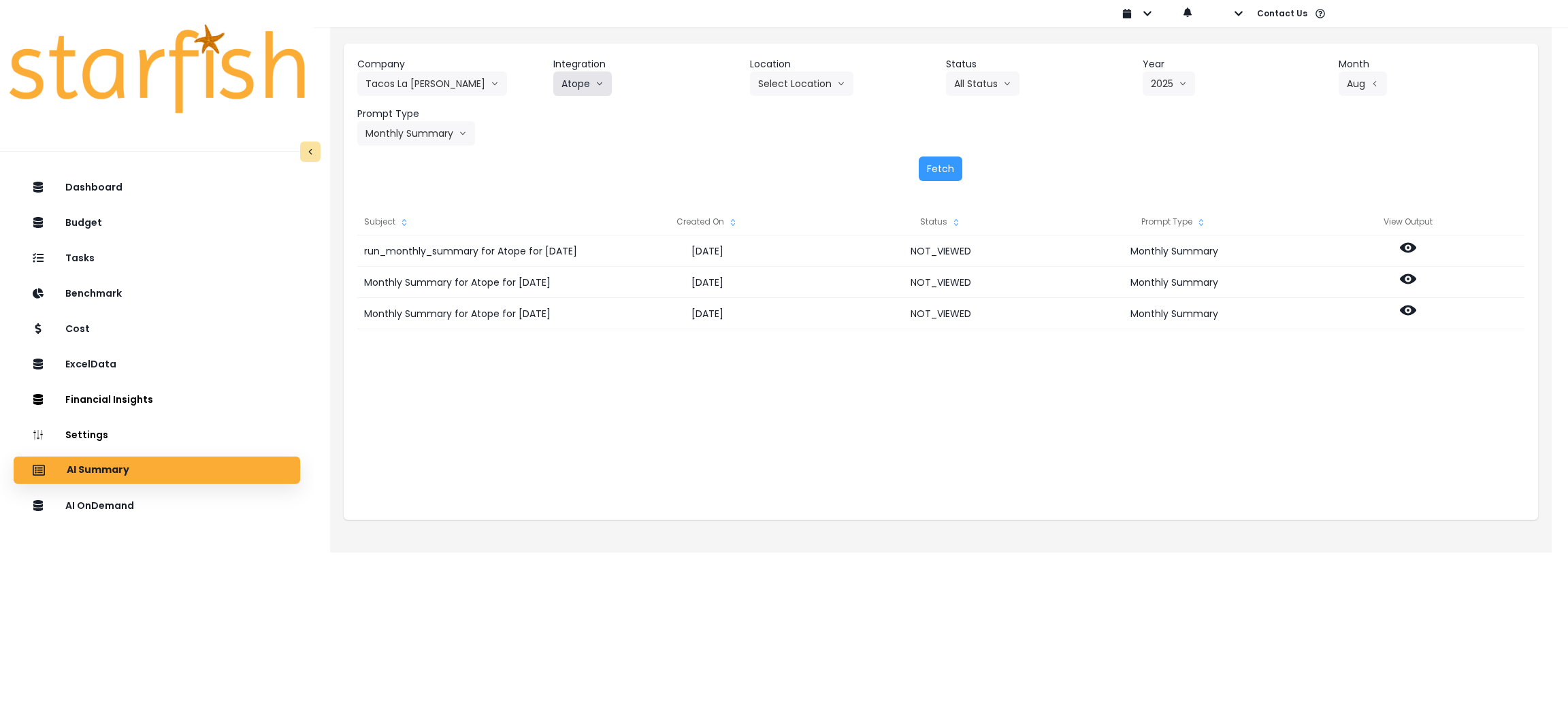
click at [586, 83] on button "Atope" at bounding box center [582, 83] width 59 height 24
click at [595, 181] on span "botanica" at bounding box center [601, 185] width 79 height 14
click at [1181, 74] on button "Select Year" at bounding box center [1184, 83] width 84 height 24
click at [1154, 166] on span "2025" at bounding box center [1161, 161] width 22 height 14
click at [1377, 83] on button "Select Month" at bounding box center [1386, 83] width 94 height 24
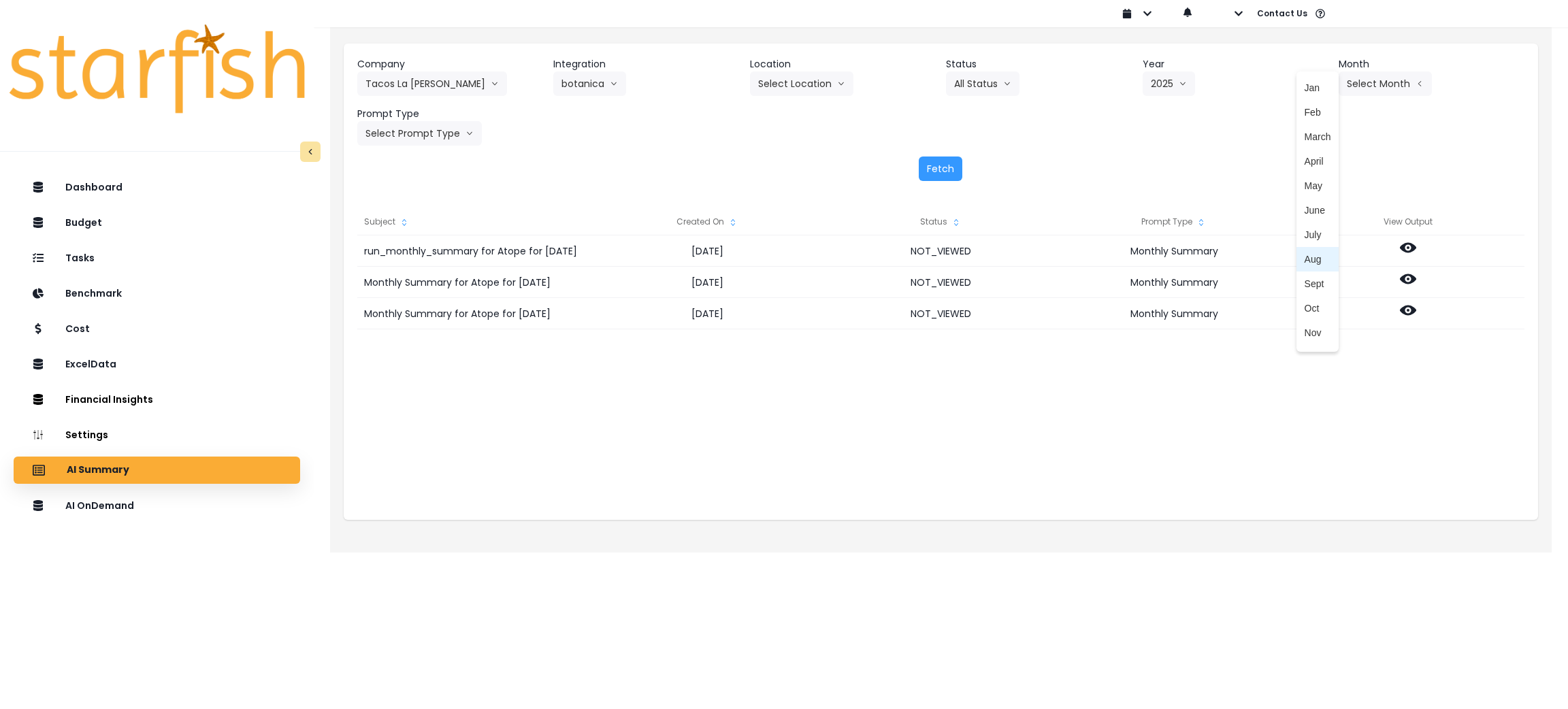
click at [1304, 260] on span "Aug" at bounding box center [1317, 259] width 26 height 14
click at [415, 134] on button "Select Prompt Type" at bounding box center [419, 133] width 124 height 24
click at [415, 248] on li "Monthly Summary" at bounding box center [404, 260] width 94 height 24
click at [935, 173] on button "Fetch" at bounding box center [940, 168] width 44 height 24
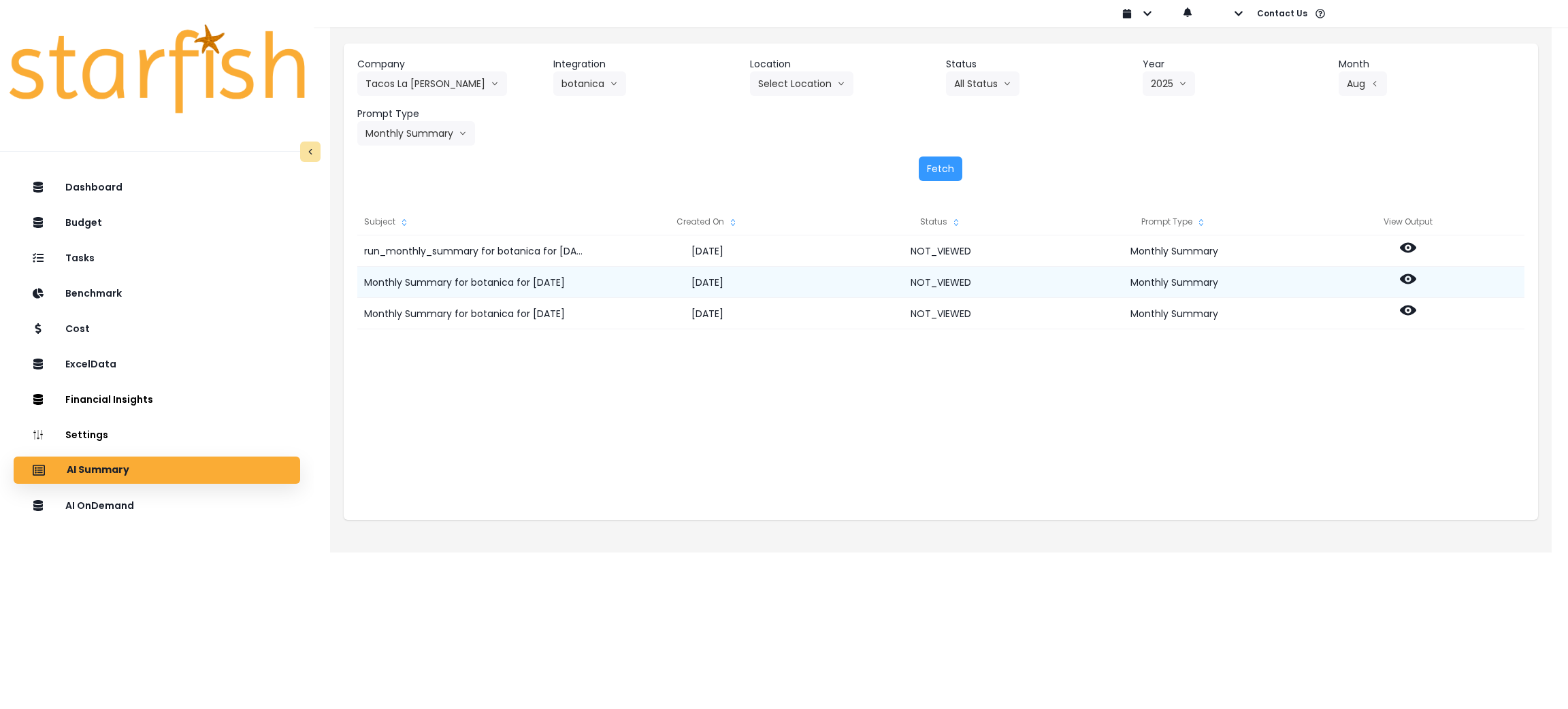
click at [1415, 278] on icon at bounding box center [1407, 279] width 16 height 10
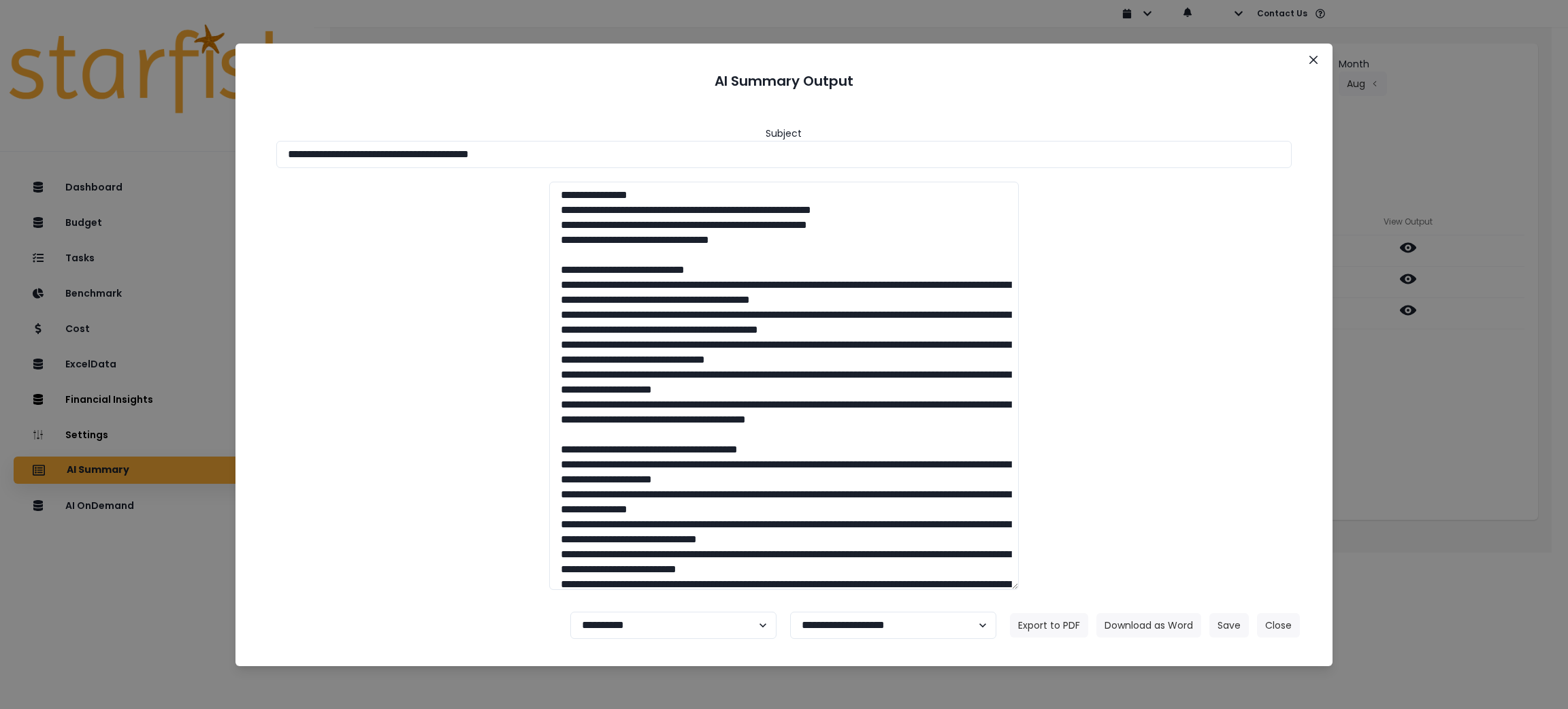
drag, startPoint x: 614, startPoint y: 153, endPoint x: 0, endPoint y: 153, distance: 614.0
click at [0, 153] on div "**********" at bounding box center [784, 354] width 1568 height 709
click at [1134, 614] on button "Download as Word" at bounding box center [1149, 625] width 105 height 24
drag, startPoint x: 1165, startPoint y: 528, endPoint x: 1485, endPoint y: 520, distance: 320.1
click at [1165, 528] on div at bounding box center [784, 385] width 1043 height 408
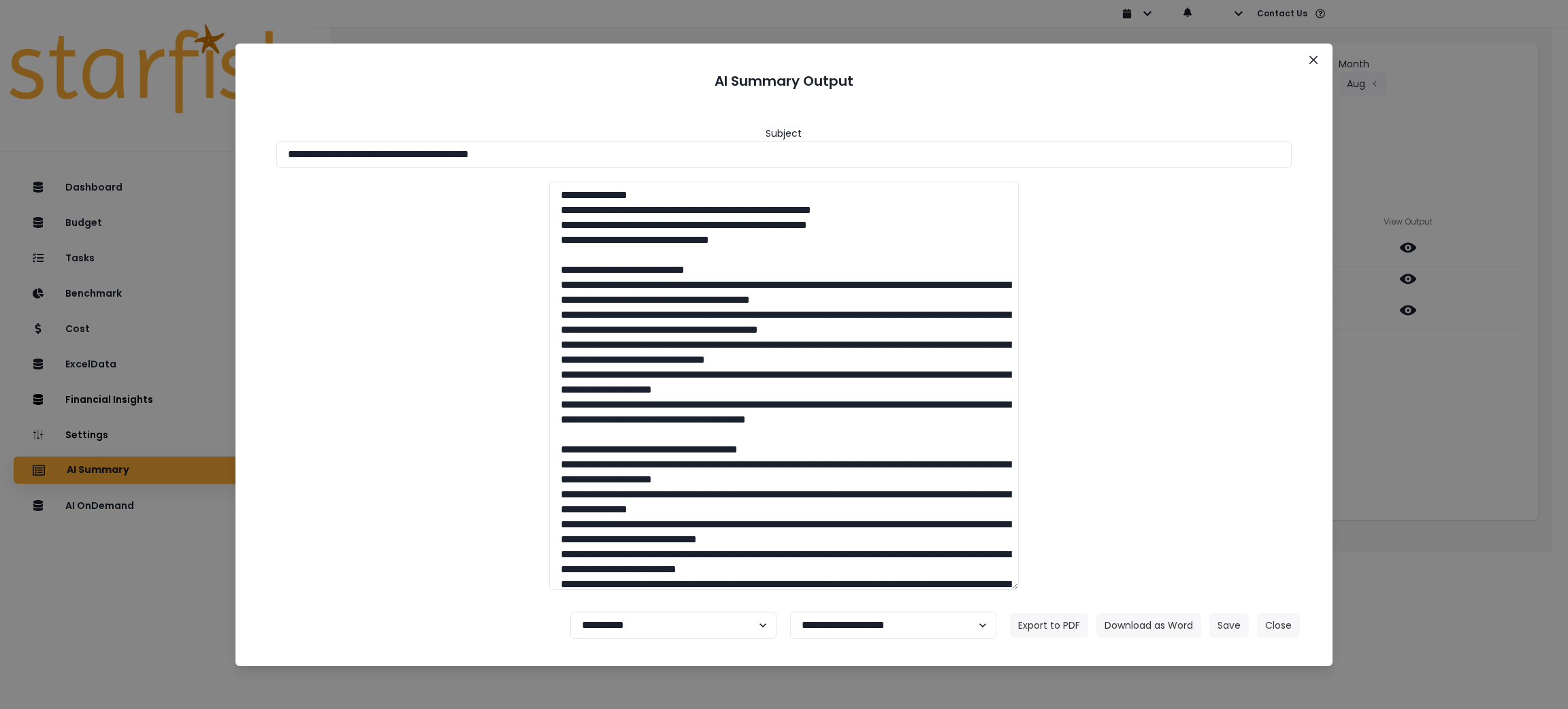
click at [1488, 511] on div "**********" at bounding box center [784, 354] width 1568 height 709
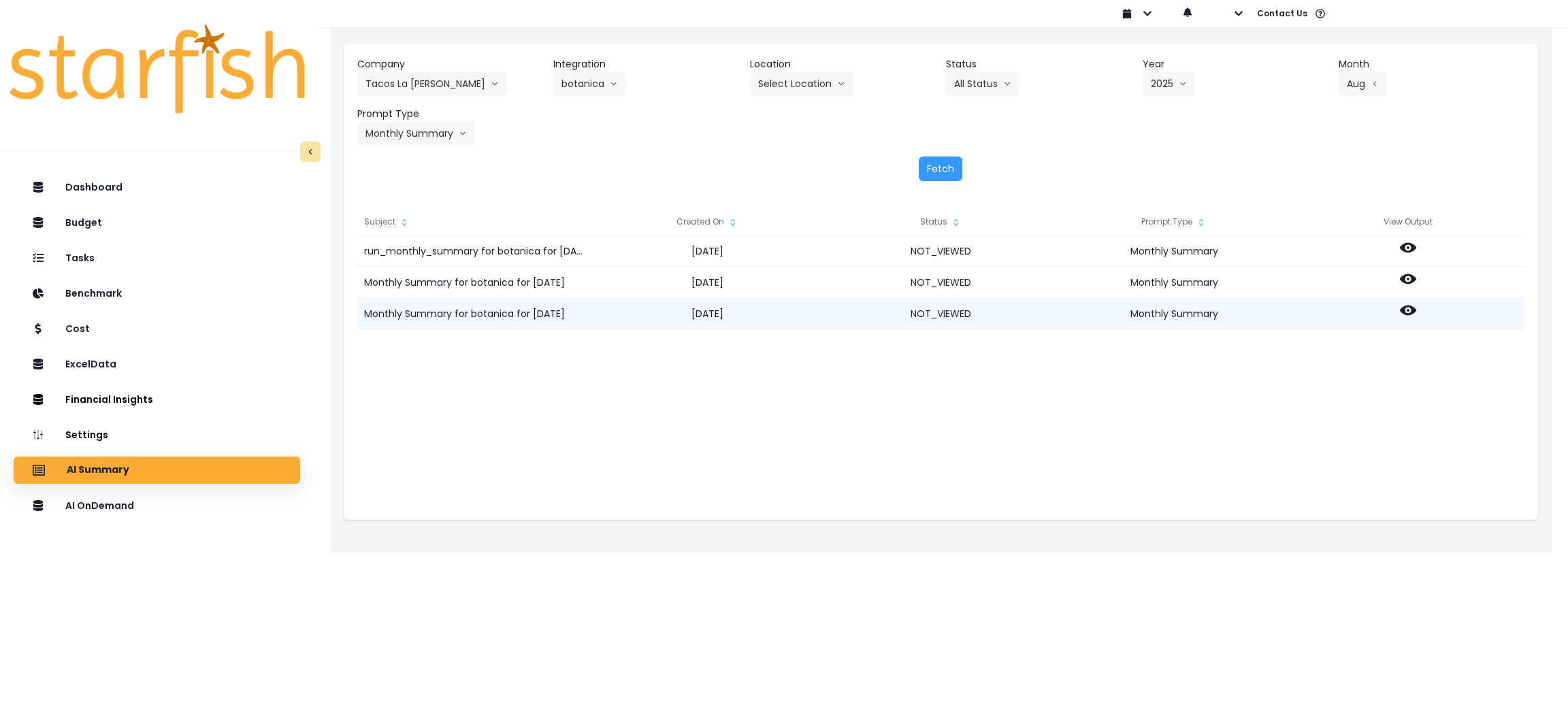
click at [1396, 310] on div at bounding box center [1407, 313] width 233 height 31
click at [1408, 308] on icon at bounding box center [1407, 310] width 16 height 16
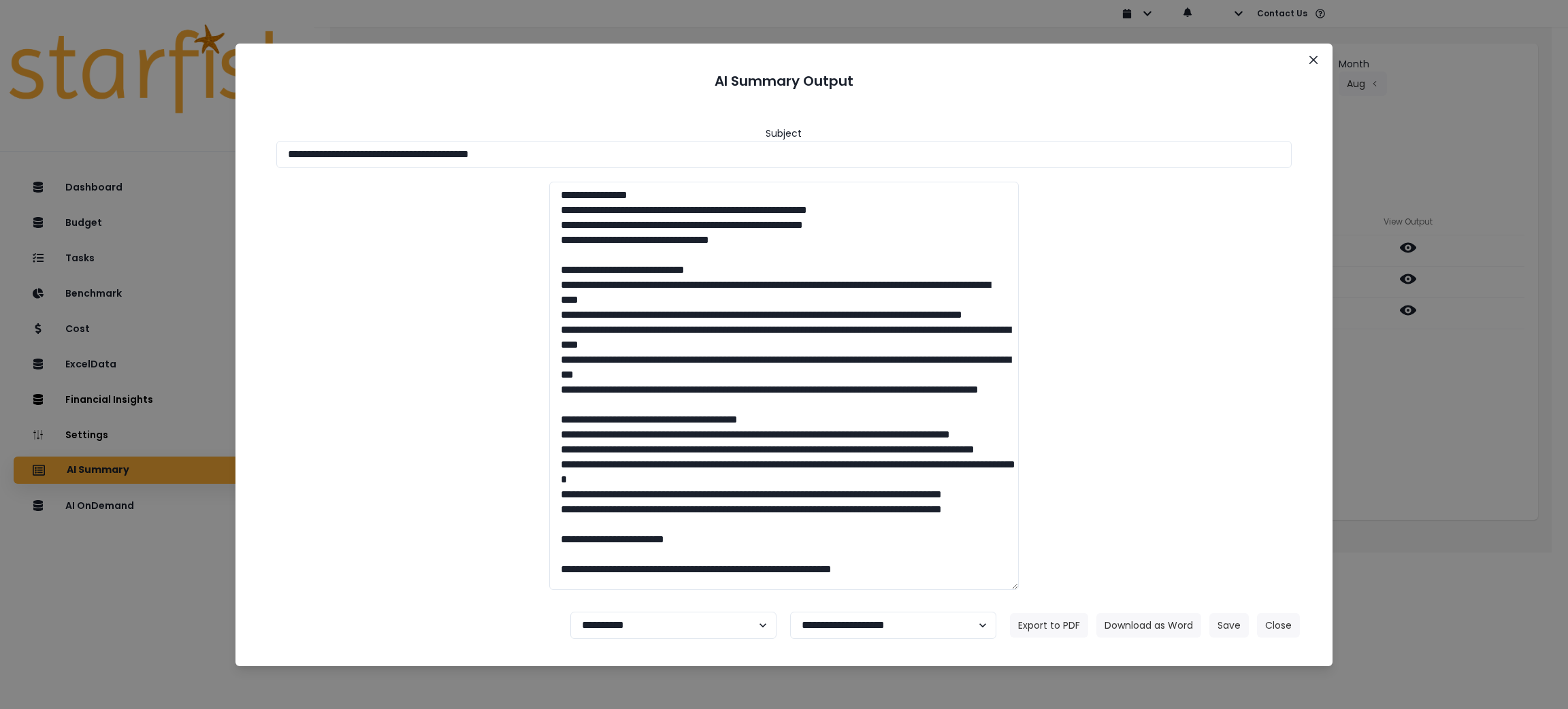
drag, startPoint x: 579, startPoint y: 158, endPoint x: 107, endPoint y: 151, distance: 472.1
click at [107, 151] on div "**********" at bounding box center [784, 354] width 1568 height 709
click at [1125, 615] on button "Download as Word" at bounding box center [1149, 625] width 105 height 24
click at [1309, 59] on icon "Close" at bounding box center [1313, 60] width 8 height 8
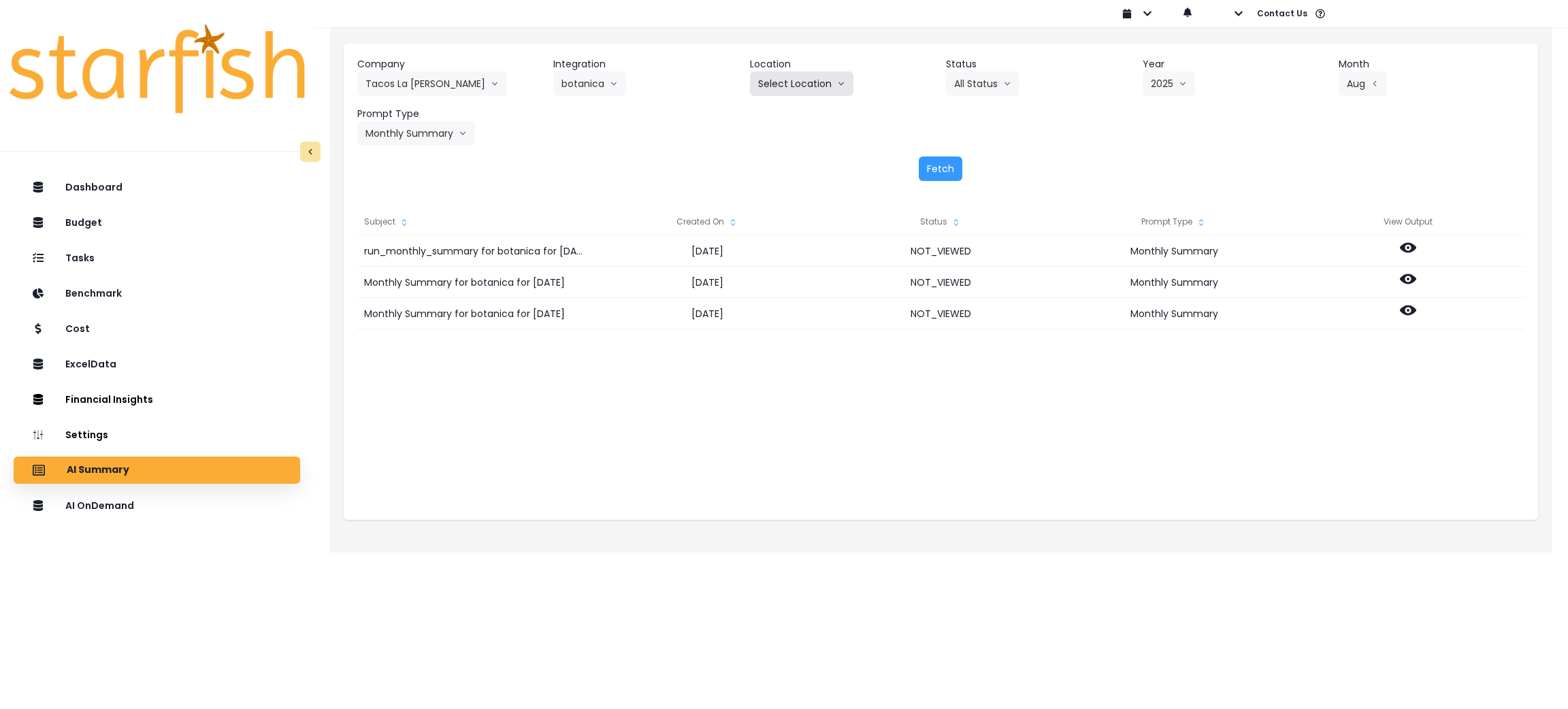
click at [798, 88] on button "Select Location" at bounding box center [802, 83] width 104 height 24
click at [578, 79] on button "botanica" at bounding box center [589, 83] width 73 height 24
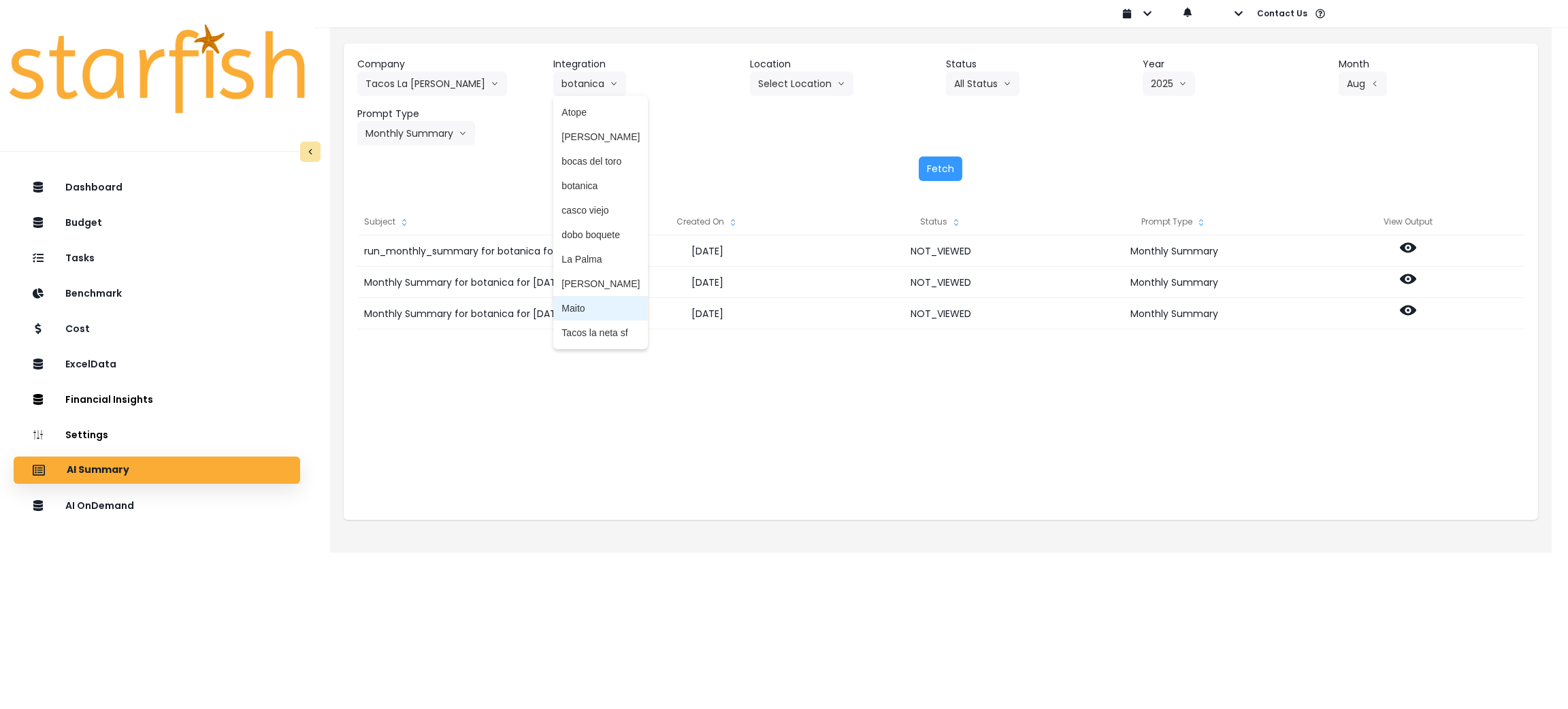
click at [571, 301] on span "Maito" at bounding box center [601, 308] width 79 height 14
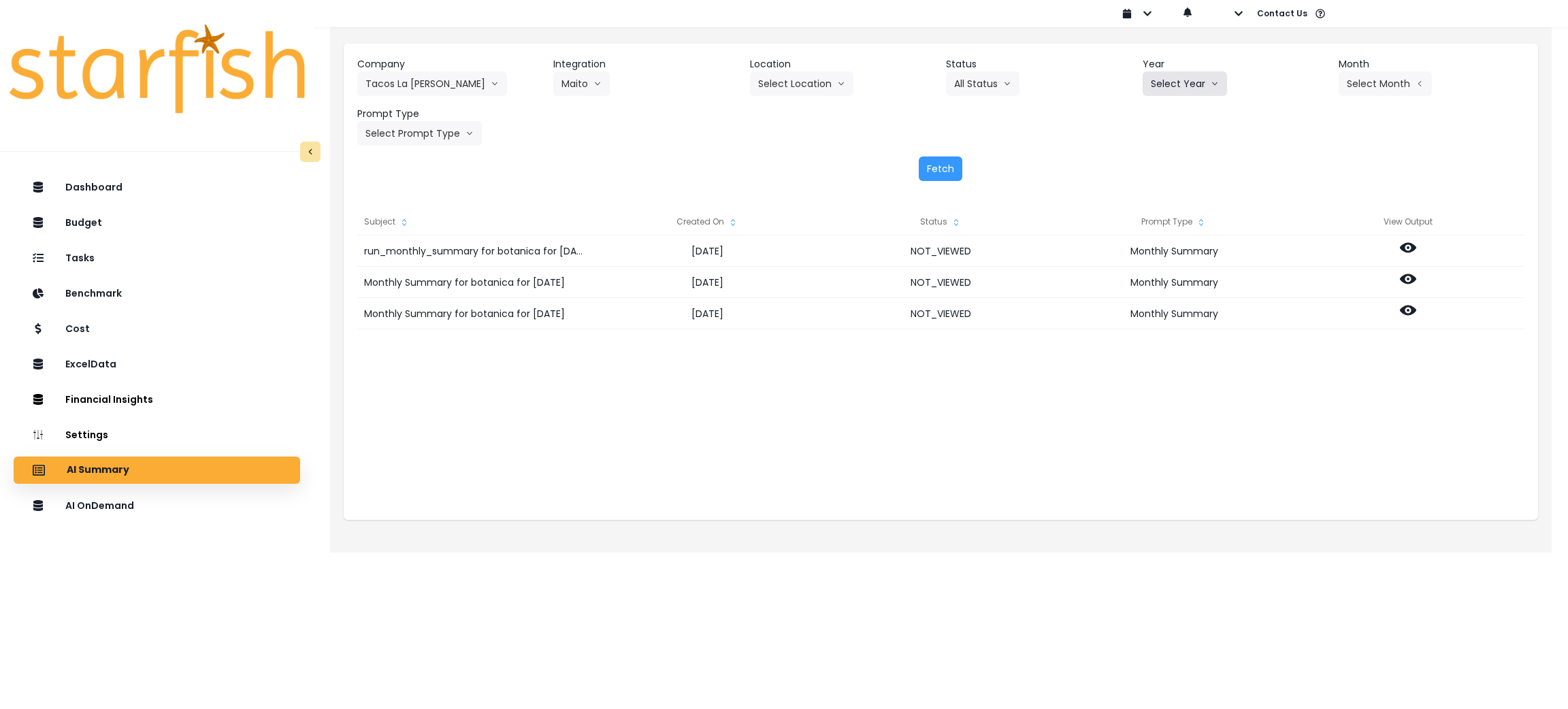
click at [1186, 77] on button "Select Year" at bounding box center [1184, 83] width 84 height 24
click at [1171, 156] on span "2025" at bounding box center [1161, 161] width 22 height 14
click at [1381, 79] on button "Select Month" at bounding box center [1386, 83] width 94 height 24
click at [1304, 253] on span "Aug" at bounding box center [1317, 259] width 26 height 14
click at [450, 129] on button "Select Prompt Type" at bounding box center [419, 133] width 124 height 24
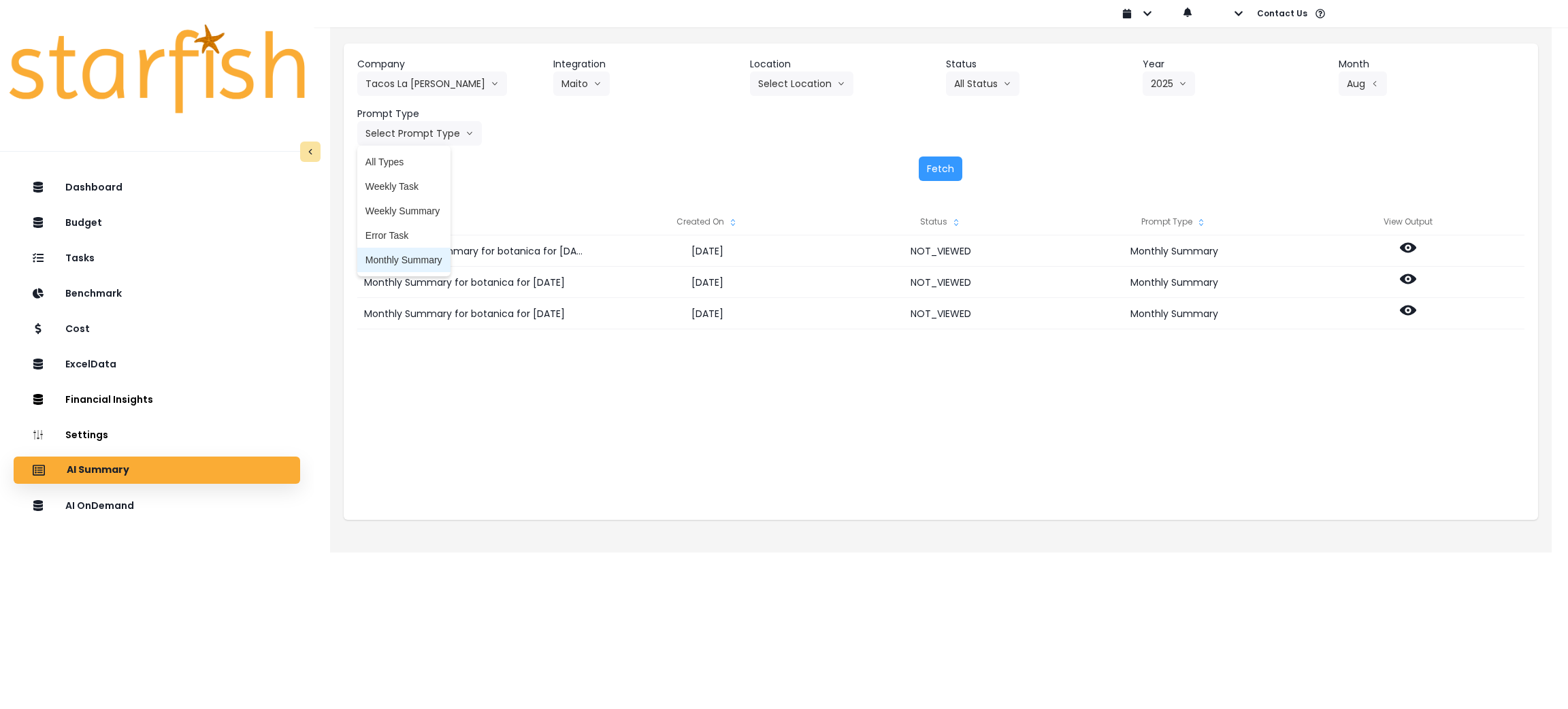
click at [381, 251] on li "Monthly Summary" at bounding box center [404, 260] width 94 height 24
click at [947, 166] on button "Fetch" at bounding box center [940, 168] width 44 height 24
click at [658, 386] on div "Monthly Summary for Maito for August 2025 2025-09-29 NOT_VIEWED Monthly Summary…" at bounding box center [940, 371] width 1167 height 272
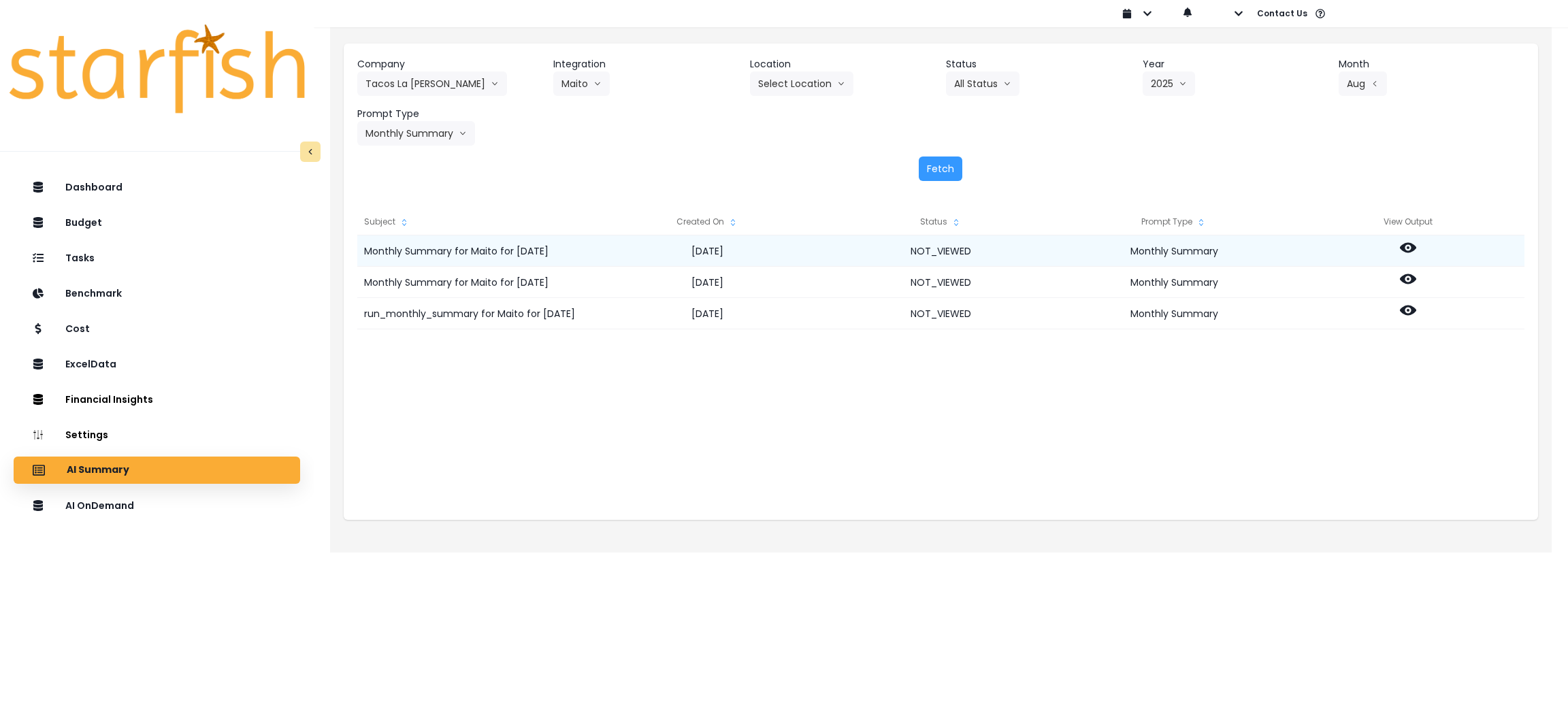
click at [1403, 247] on icon at bounding box center [1407, 248] width 16 height 10
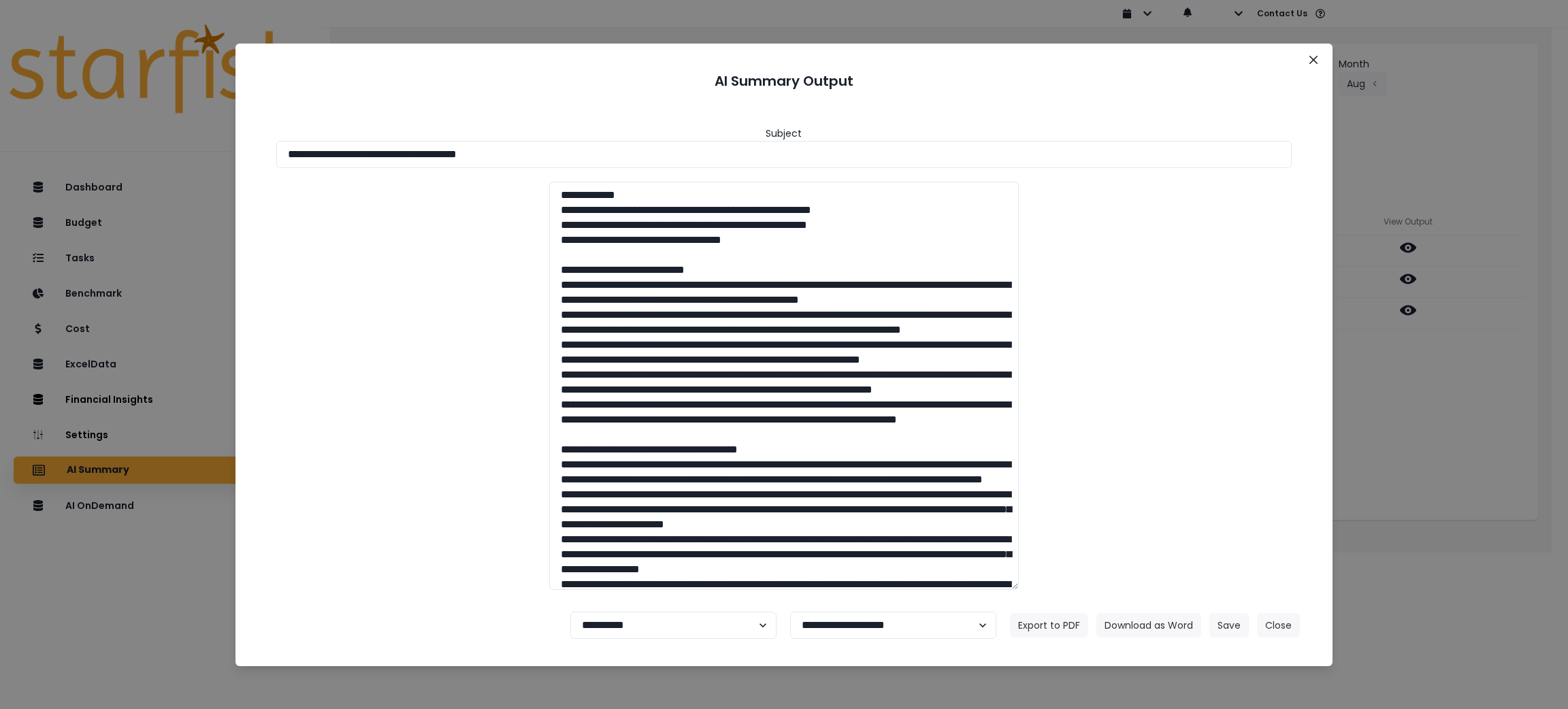
drag, startPoint x: 586, startPoint y: 157, endPoint x: 0, endPoint y: 162, distance: 586.0
click at [0, 162] on div "**********" at bounding box center [784, 354] width 1568 height 709
click at [1142, 625] on button "Download as Word" at bounding box center [1149, 625] width 105 height 24
click at [1450, 453] on div "**********" at bounding box center [784, 354] width 1568 height 709
click at [1446, 533] on div "**********" at bounding box center [784, 354] width 1568 height 709
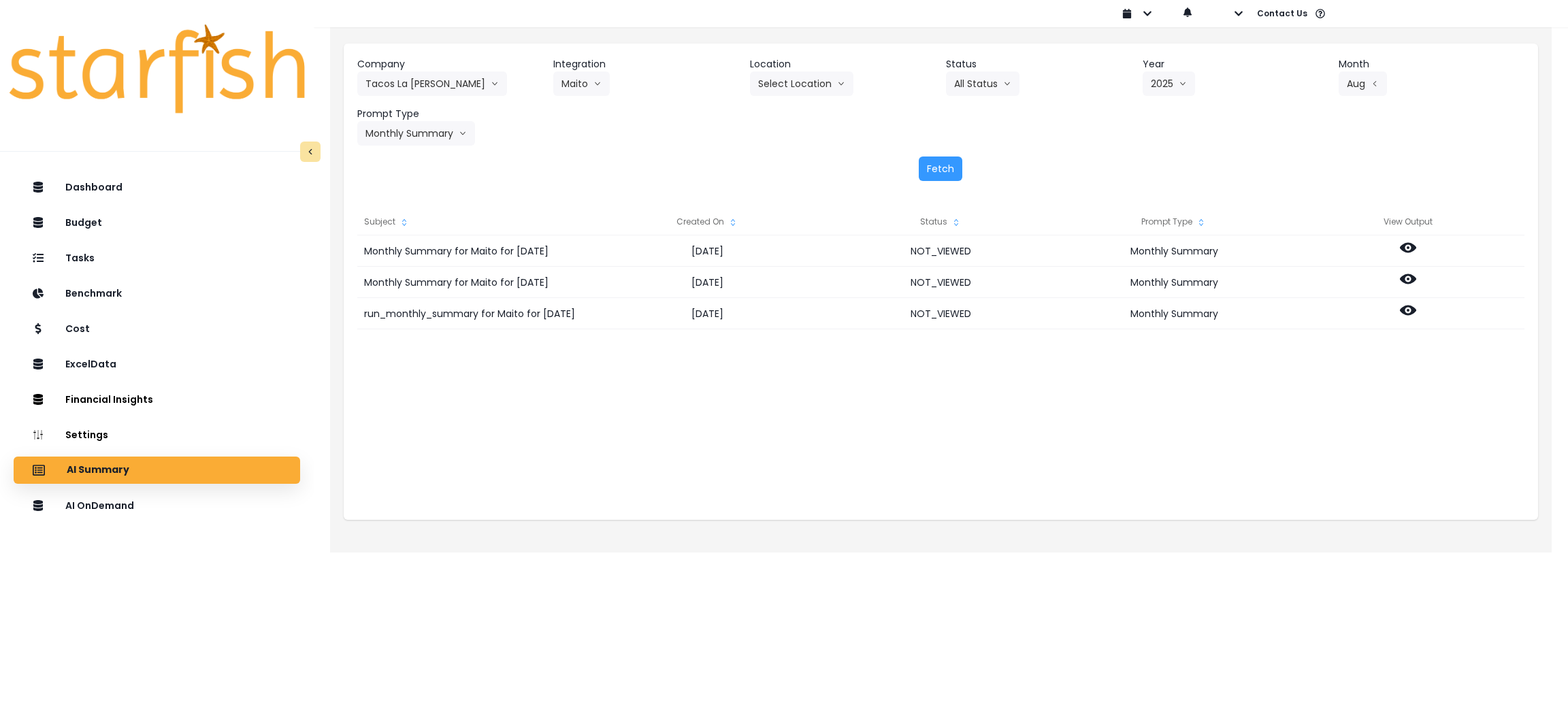
click at [1406, 416] on div "Monthly Summary for Maito for August 2025 2025-09-29 NOT_VIEWED Monthly Summary…" at bounding box center [940, 371] width 1167 height 272
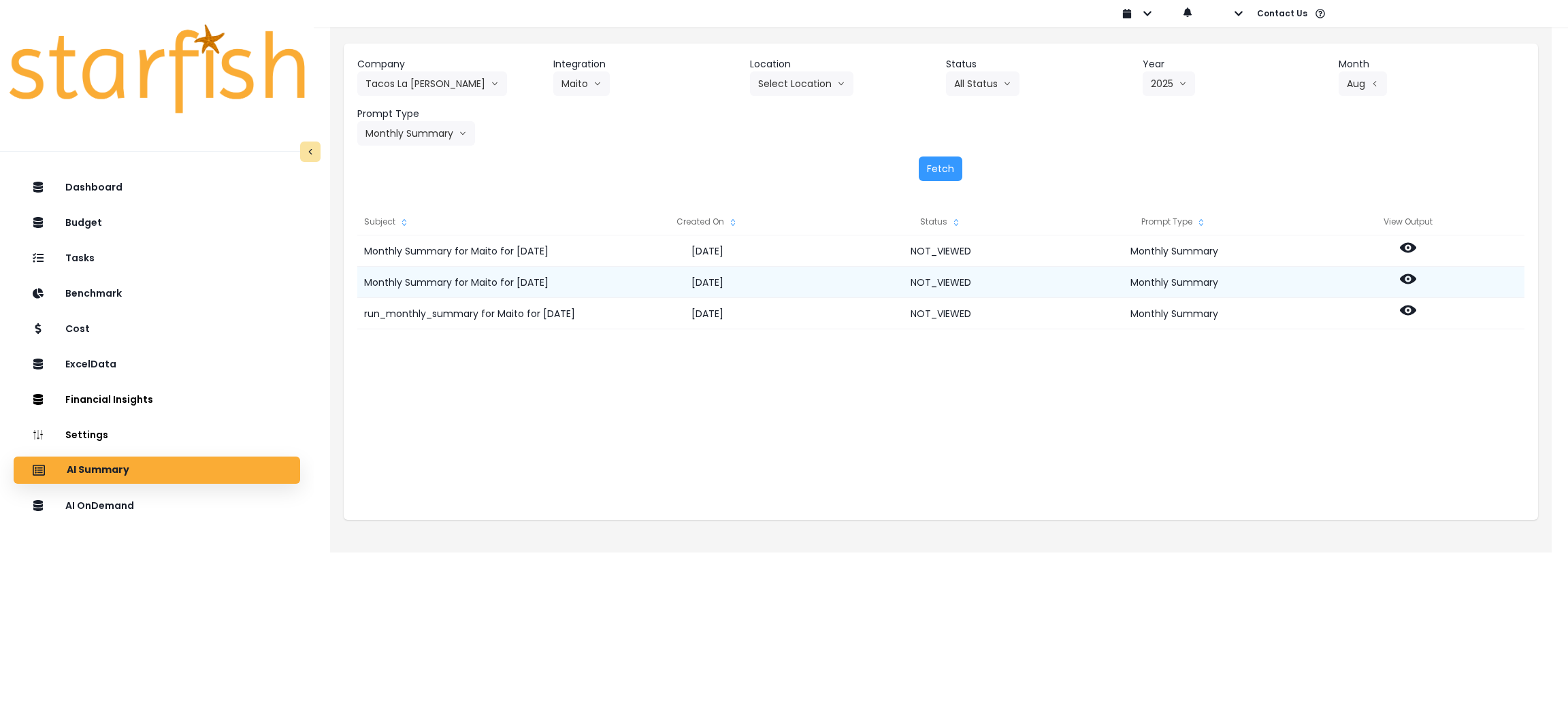
click at [1406, 279] on icon at bounding box center [1407, 278] width 16 height 16
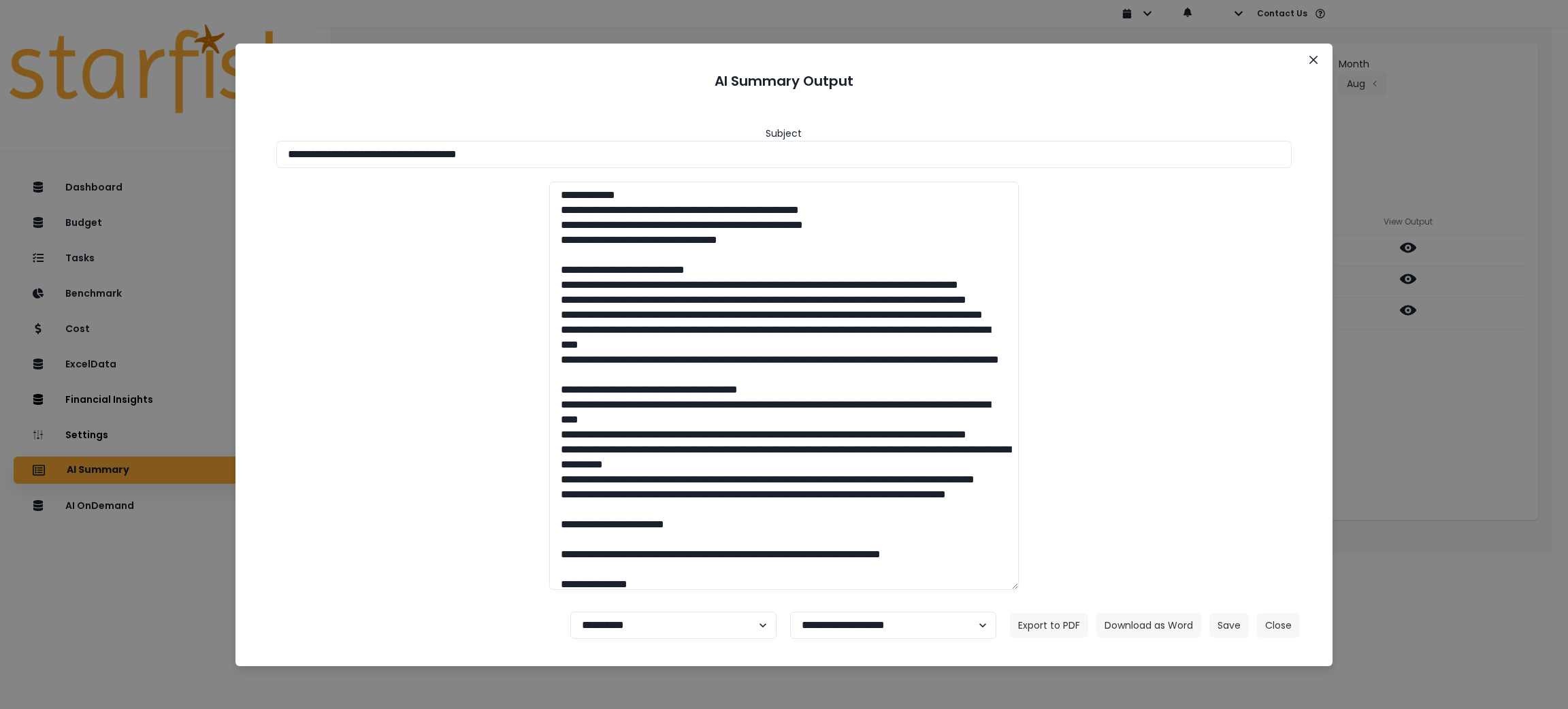
drag, startPoint x: 679, startPoint y: 149, endPoint x: 96, endPoint y: 149, distance: 583.0
click at [96, 149] on div "**********" at bounding box center [784, 354] width 1568 height 709
click at [1116, 624] on button "Download as Word" at bounding box center [1149, 625] width 105 height 24
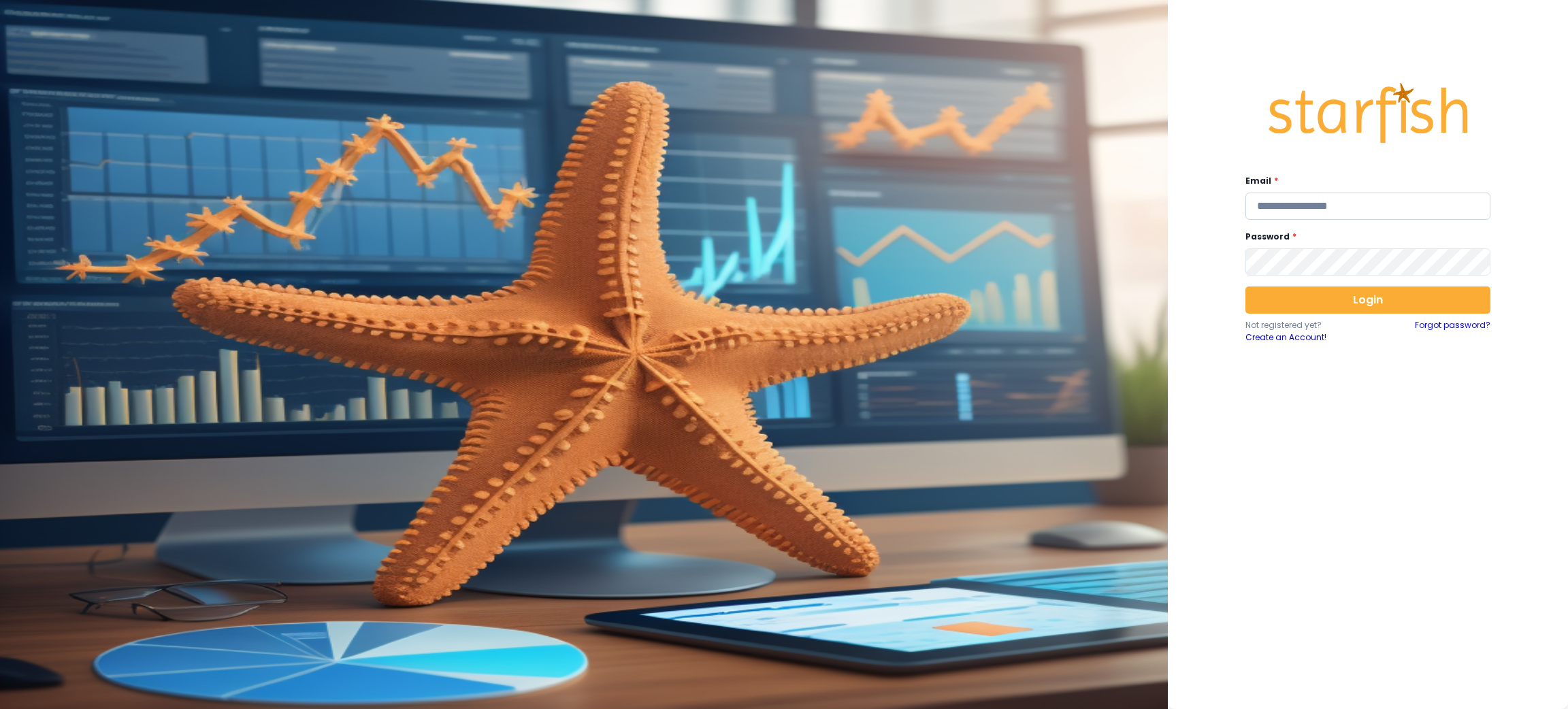
click at [1297, 211] on input "email" at bounding box center [1368, 206] width 245 height 27
click at [1321, 203] on input "email" at bounding box center [1368, 206] width 245 height 27
type input "**********"
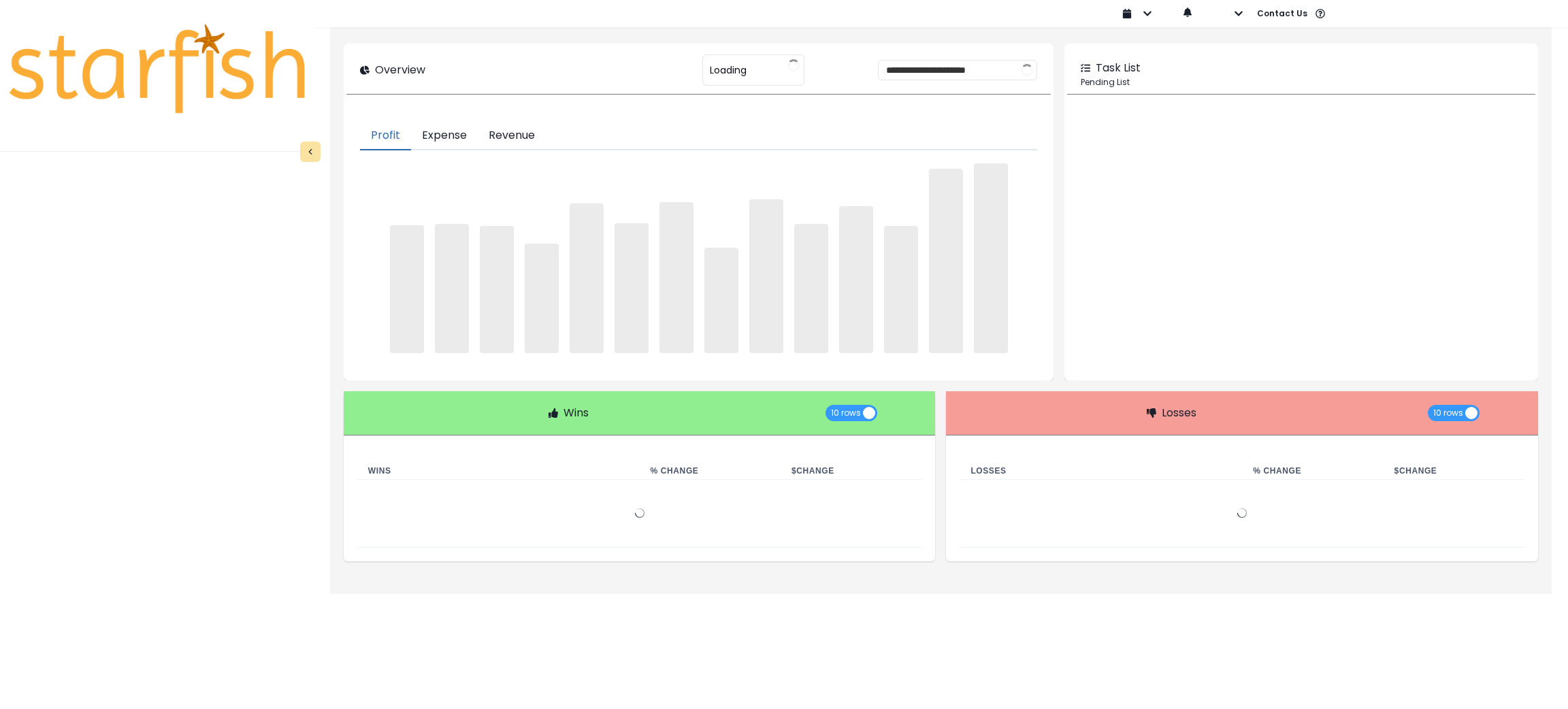
type input "********"
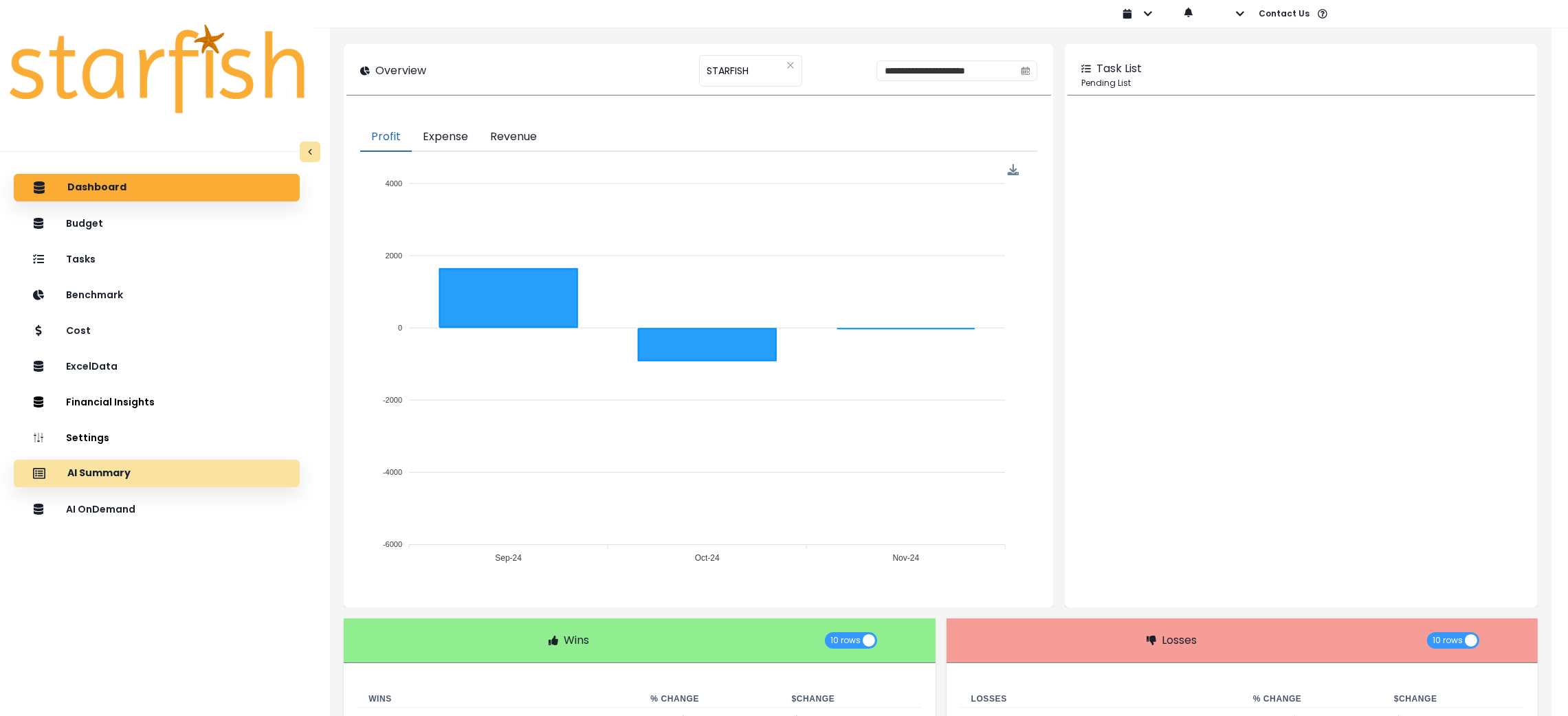
click at [147, 475] on div "AI Summary" at bounding box center [156, 473] width 264 height 29
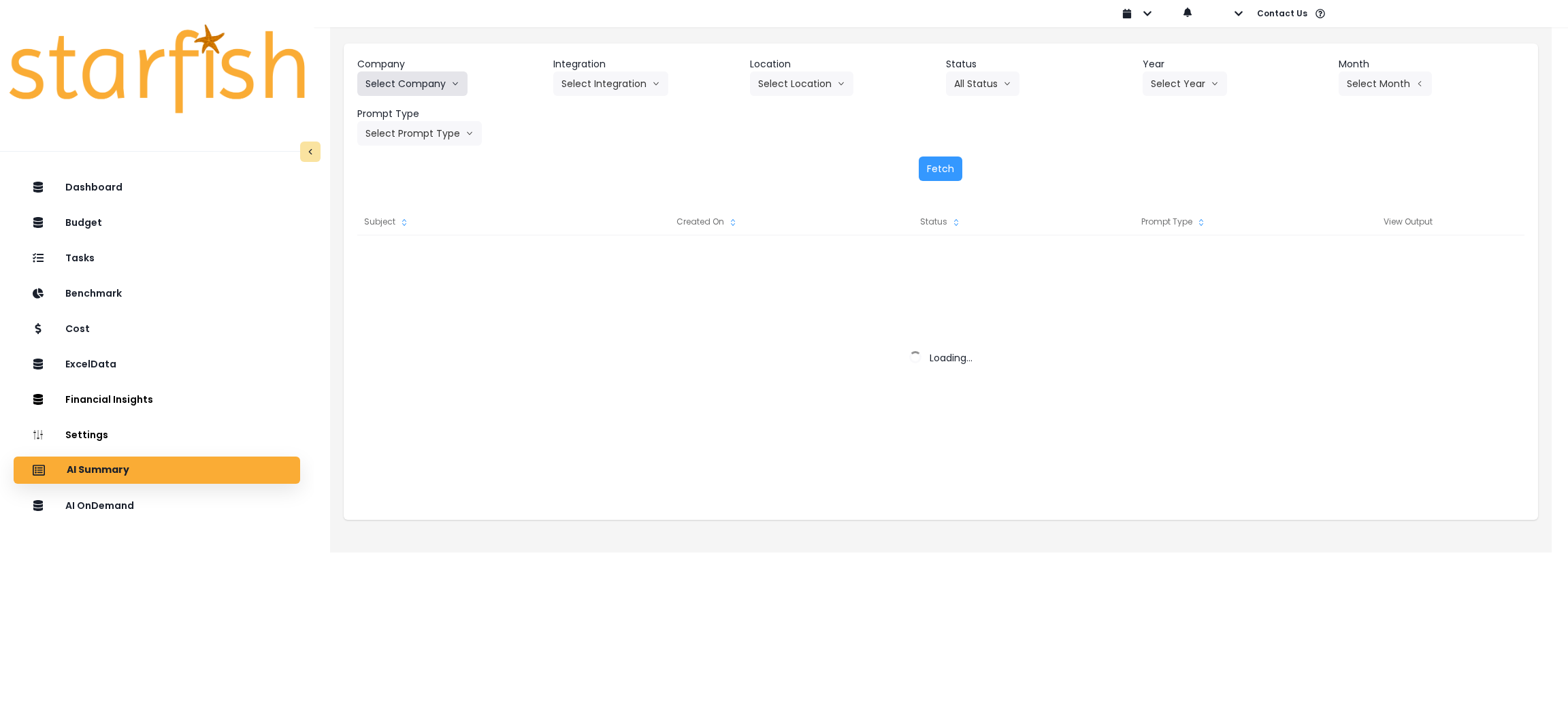
click at [430, 86] on button "Select Company" at bounding box center [413, 83] width 110 height 24
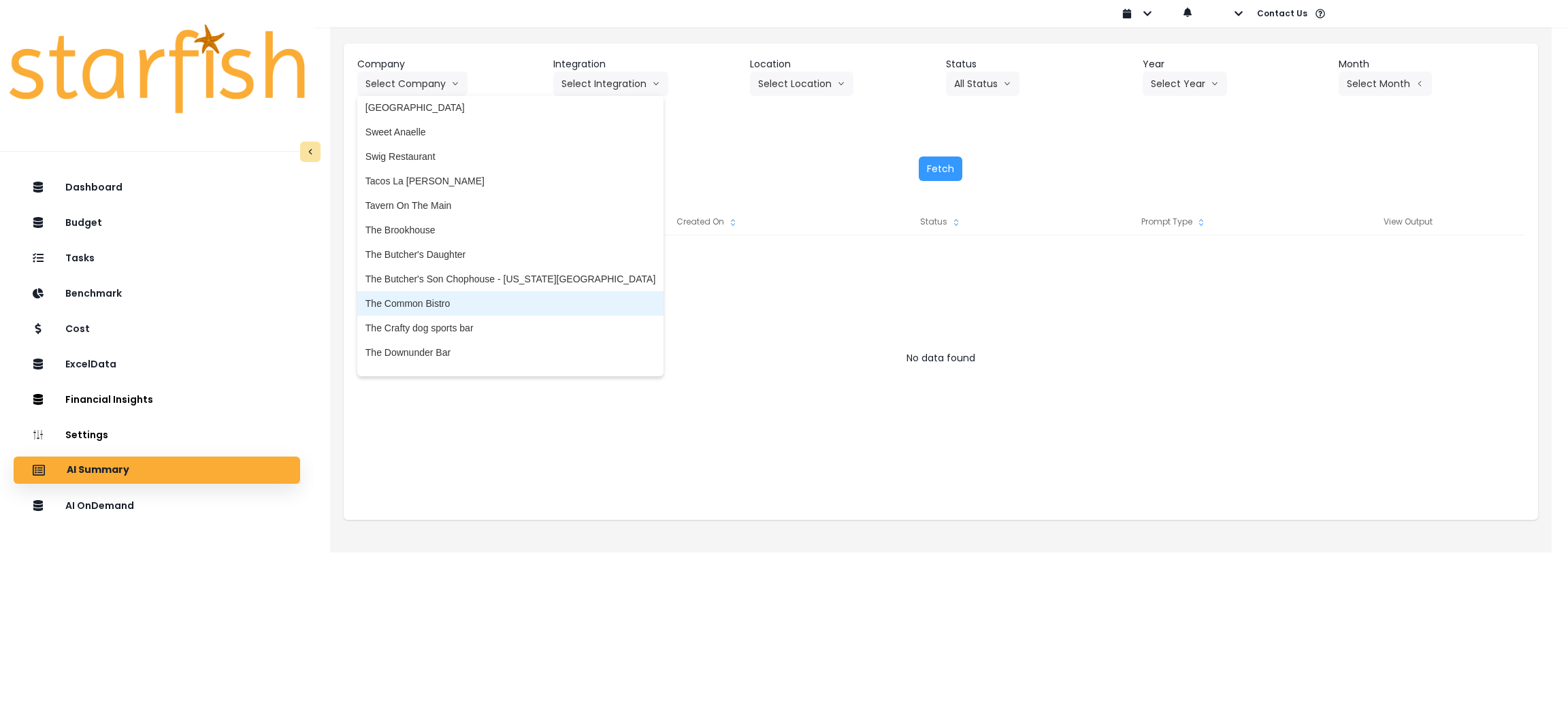
scroll to position [3061, 0]
click at [424, 183] on span "Tacos La [PERSON_NAME]" at bounding box center [511, 185] width 290 height 14
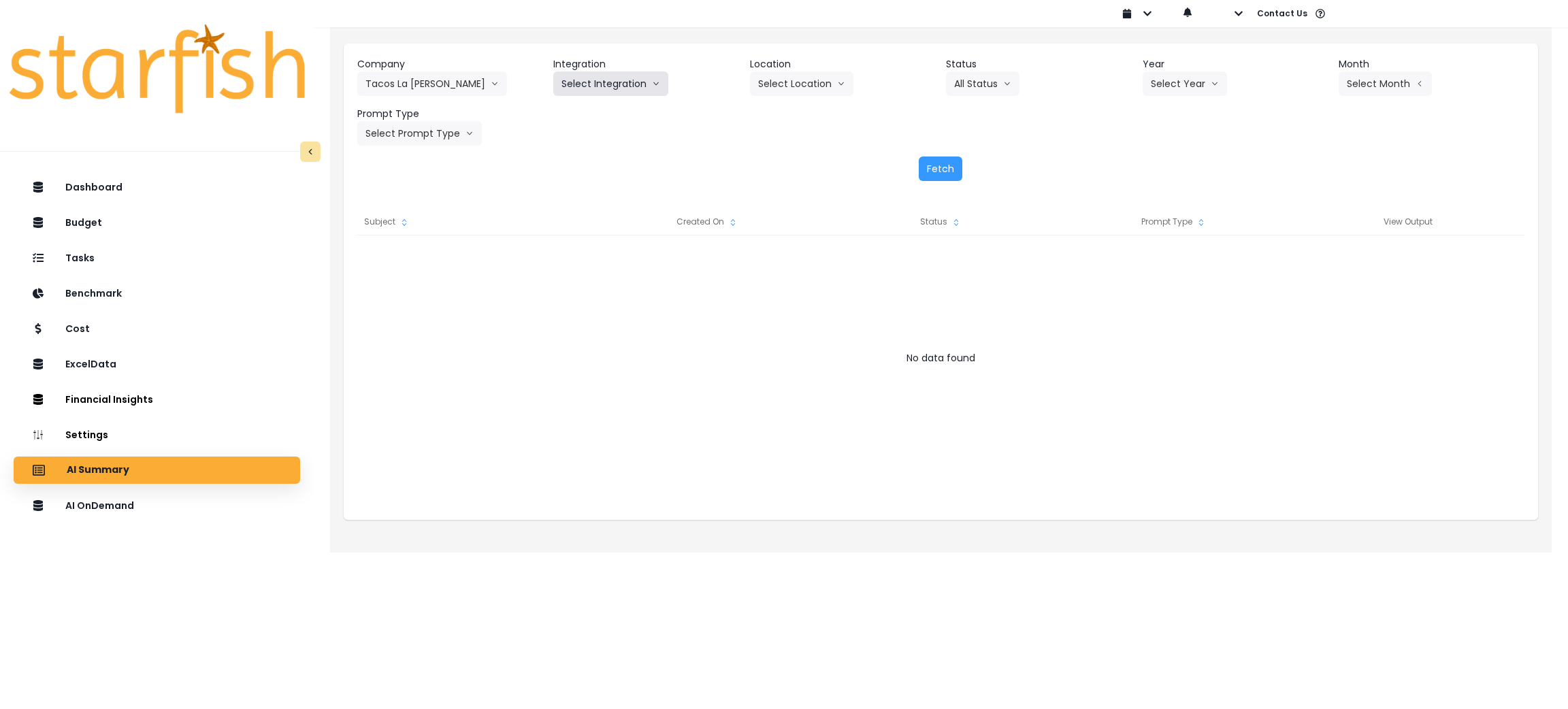
click at [632, 72] on button "Select Integration" at bounding box center [610, 83] width 115 height 24
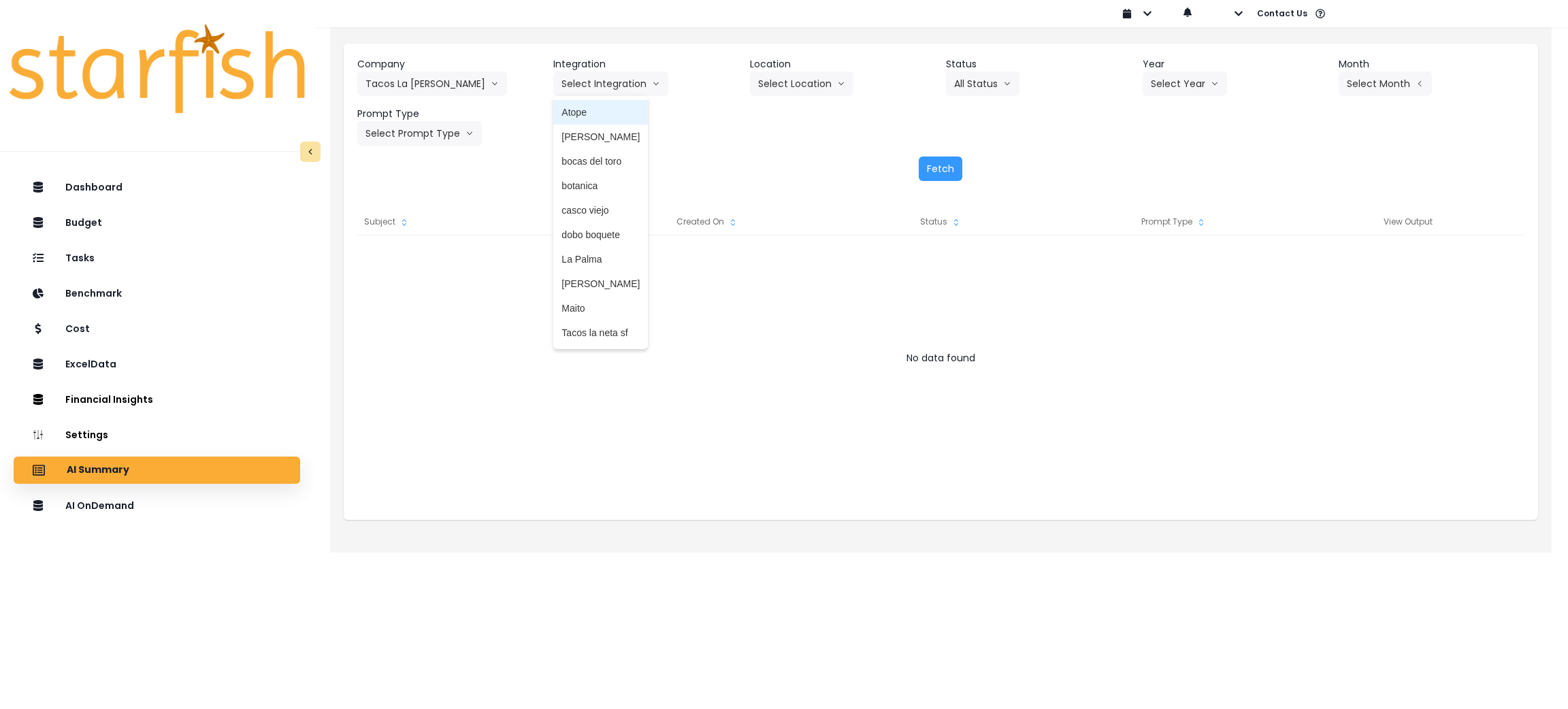
click at [578, 126] on li "[PERSON_NAME]" at bounding box center [600, 137] width 94 height 24
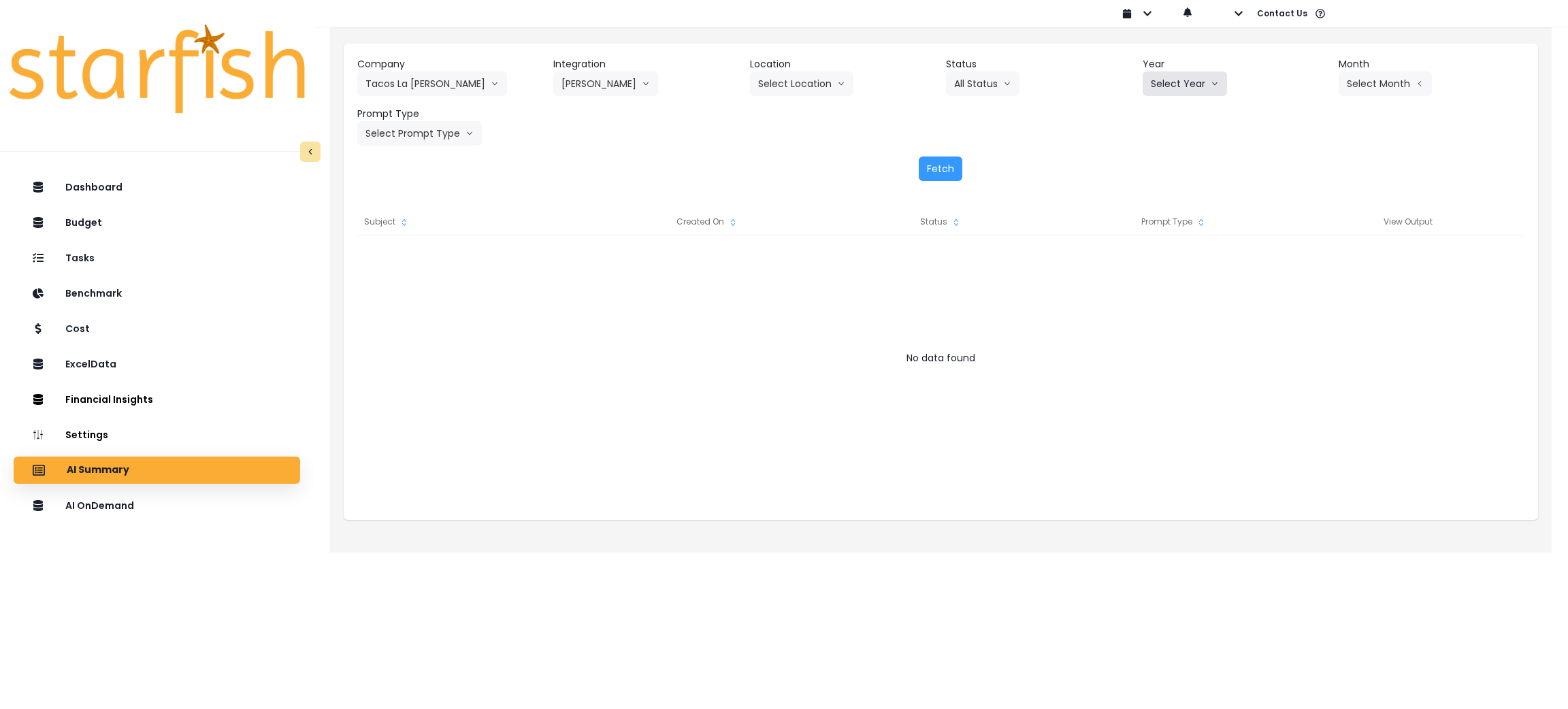
click at [1167, 71] on button "Select Year" at bounding box center [1184, 83] width 84 height 24
click at [1165, 151] on li "2025" at bounding box center [1161, 161] width 37 height 24
click at [1357, 84] on button "Select Month" at bounding box center [1386, 83] width 94 height 24
click at [1310, 251] on li "Aug" at bounding box center [1318, 259] width 43 height 24
click at [412, 129] on button "Select Prompt Type" at bounding box center [419, 133] width 124 height 24
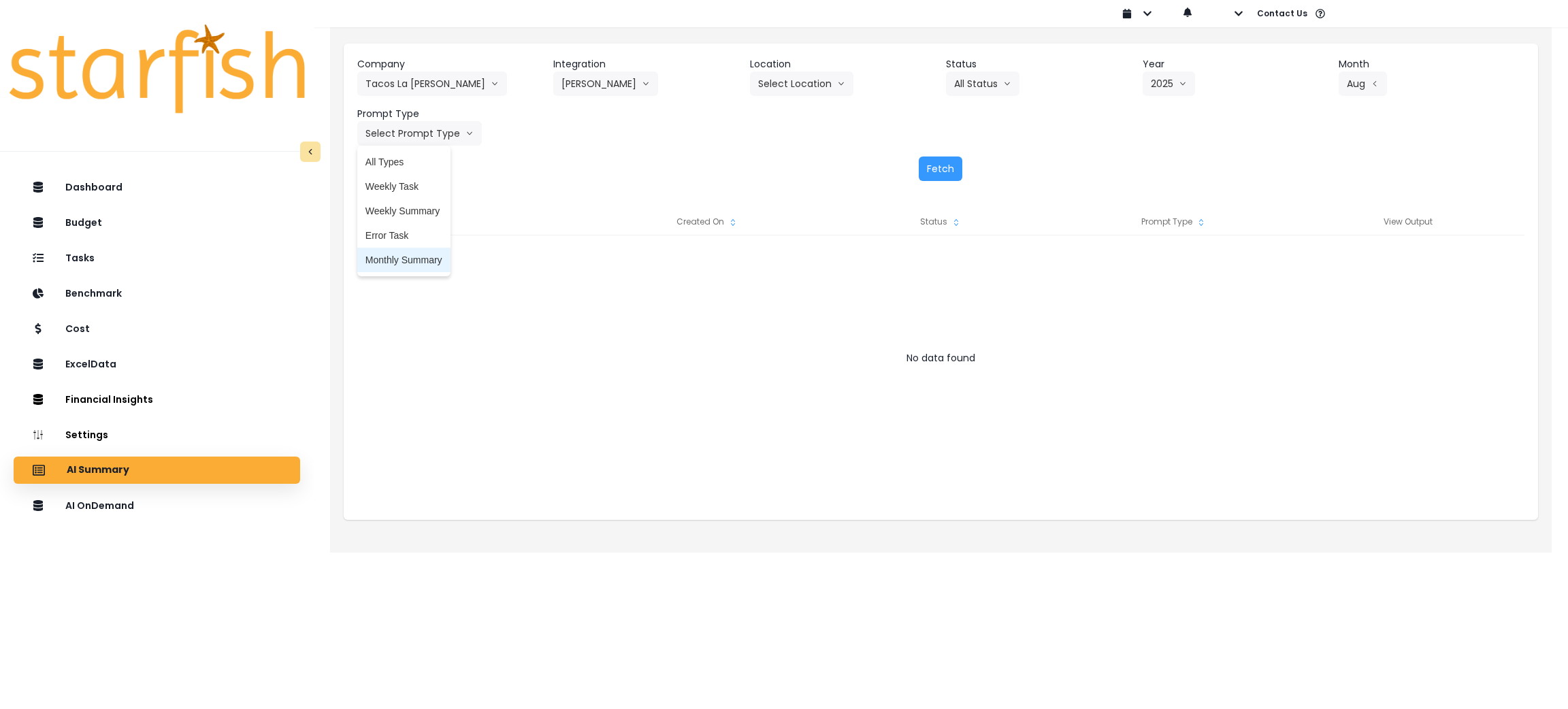
click at [383, 258] on span "Monthly Summary" at bounding box center [404, 260] width 77 height 14
click at [939, 173] on button "Fetch" at bounding box center [940, 168] width 44 height 24
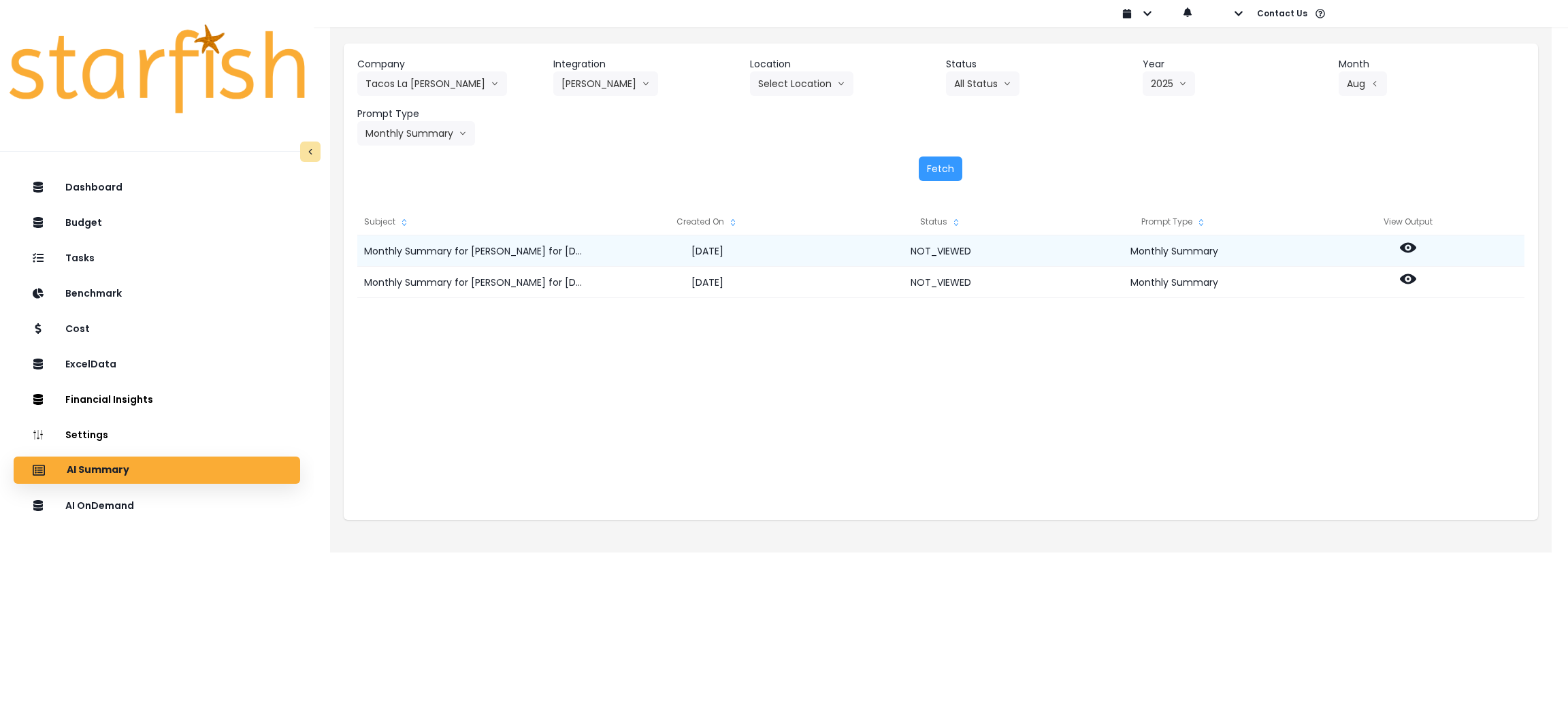
click at [1406, 247] on icon at bounding box center [1407, 247] width 16 height 16
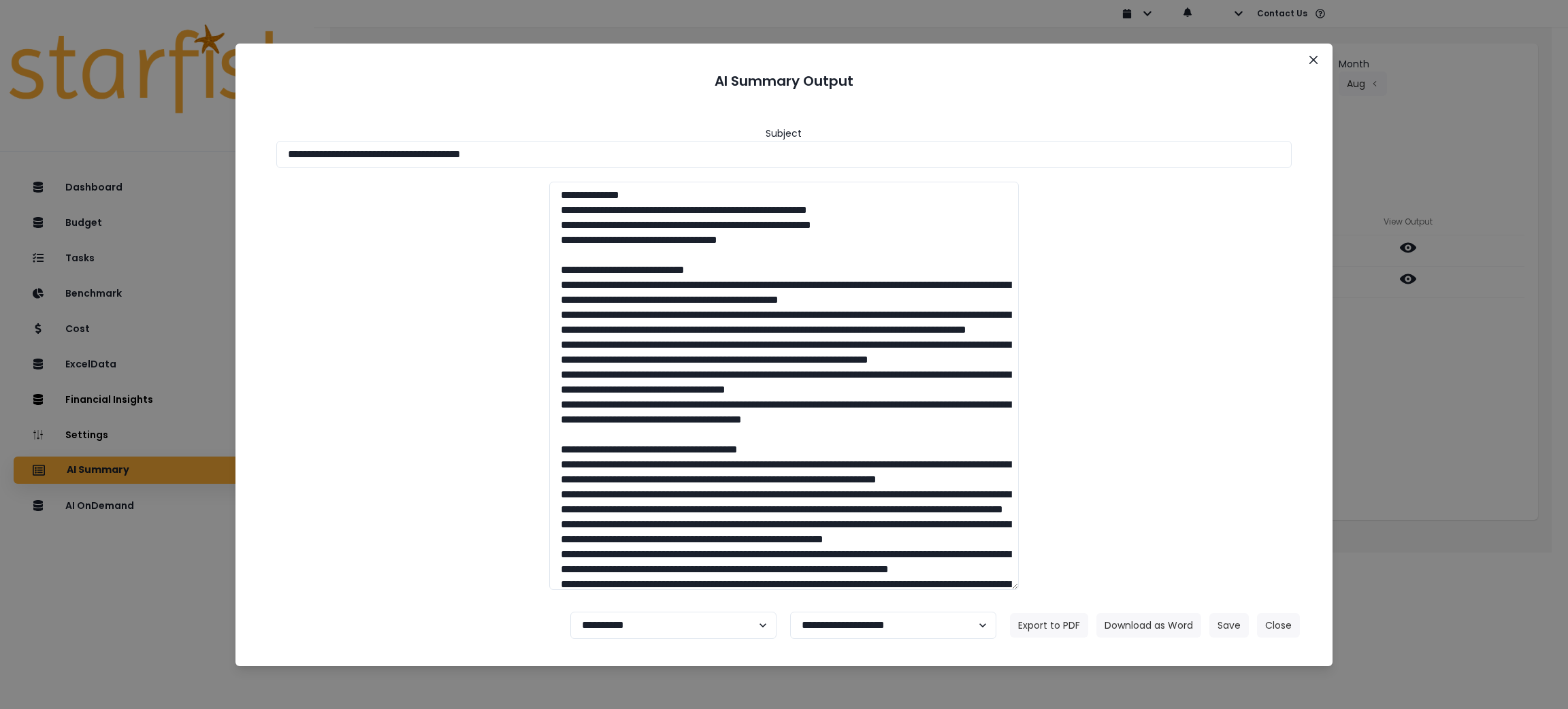
drag, startPoint x: 622, startPoint y: 154, endPoint x: 0, endPoint y: 98, distance: 624.5
click at [0, 98] on div "**********" at bounding box center [784, 354] width 1568 height 709
click at [1175, 627] on button "Download as Word" at bounding box center [1149, 625] width 105 height 24
click at [1439, 413] on div "**********" at bounding box center [784, 354] width 1568 height 709
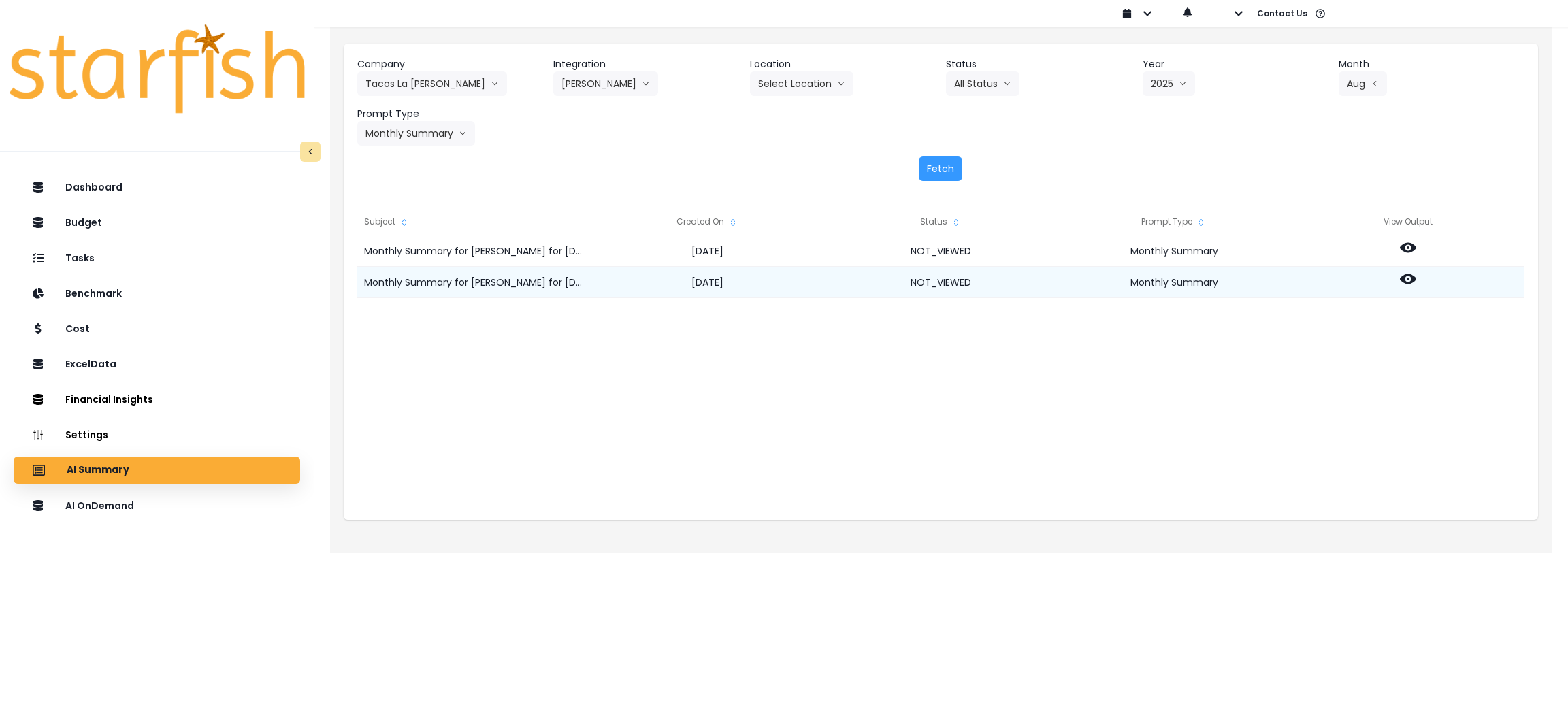
click at [1412, 275] on icon at bounding box center [1407, 278] width 16 height 16
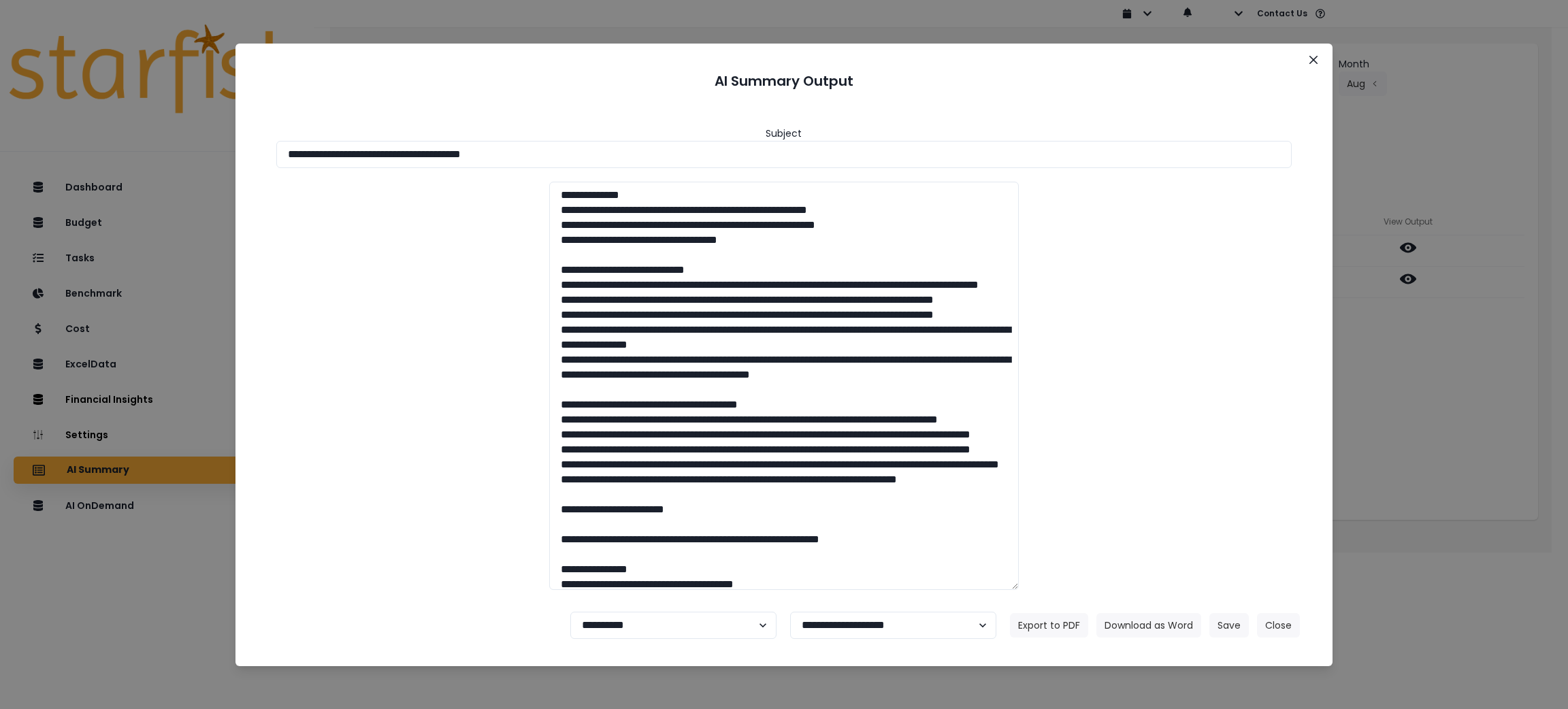
drag, startPoint x: 577, startPoint y: 158, endPoint x: 210, endPoint y: 149, distance: 367.1
click at [210, 149] on div "**********" at bounding box center [784, 354] width 1568 height 709
click at [1147, 628] on button "Download as Word" at bounding box center [1149, 625] width 105 height 24
